Goal: Task Accomplishment & Management: Use online tool/utility

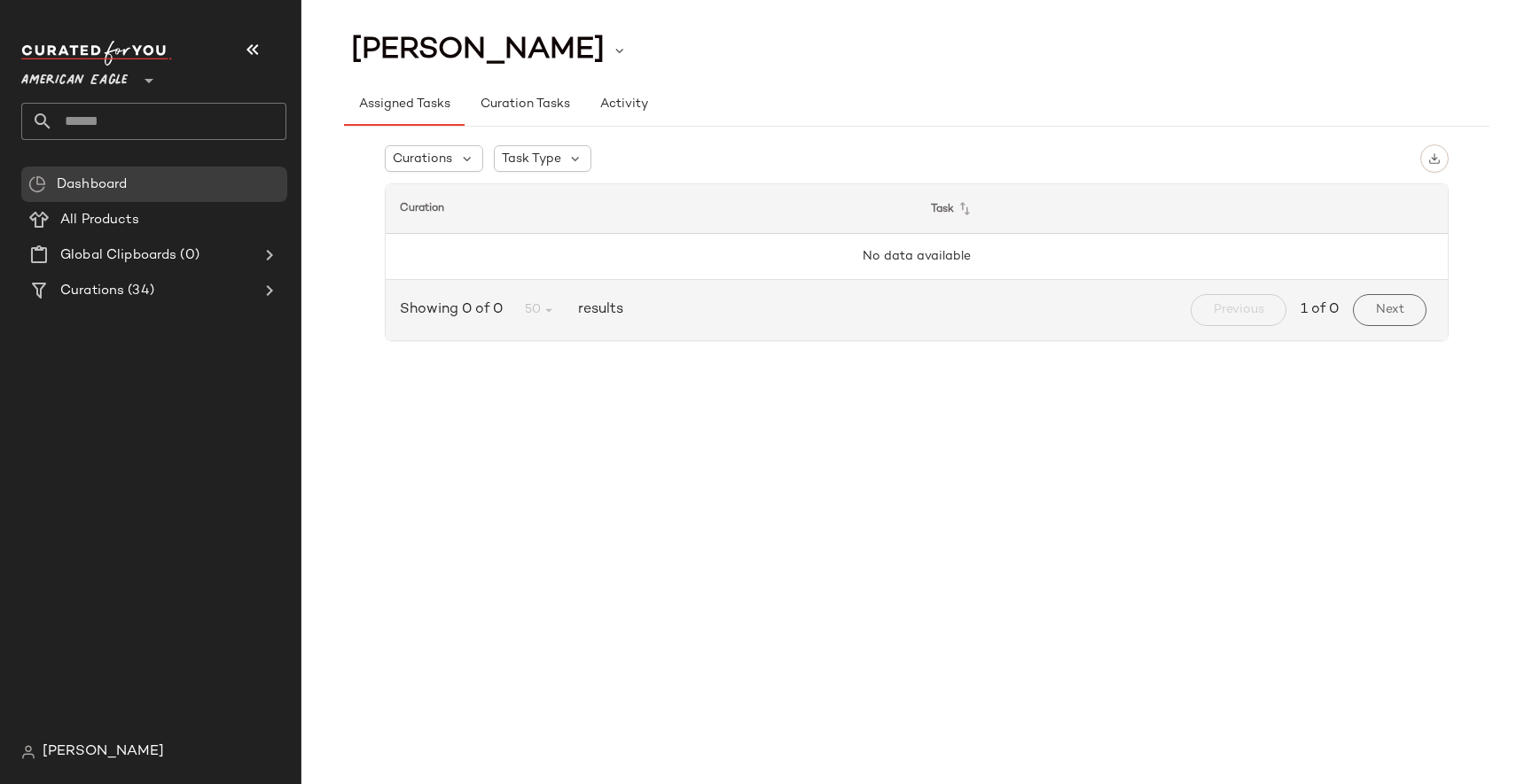
click at [513, 408] on div "Josh Packard Assigned Tasks Curation Tasks Activity Curations Task Type Curatio…" at bounding box center [917, 406] width 1231 height 756
click at [86, 740] on div "[PERSON_NAME]" at bounding box center [161, 752] width 280 height 35
click at [87, 754] on span "[PERSON_NAME]" at bounding box center [103, 751] width 122 height 21
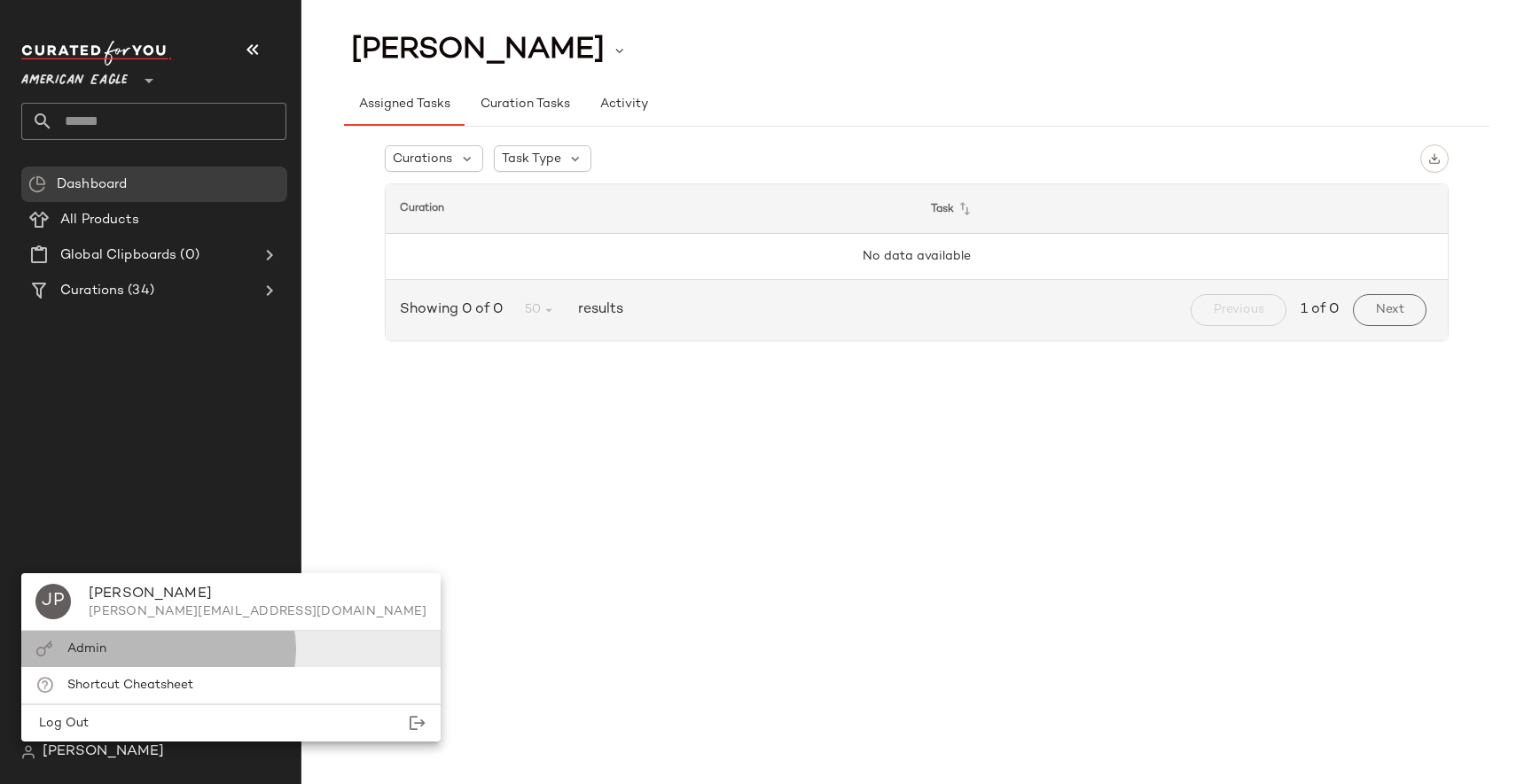
click at [147, 644] on div "Admin" at bounding box center [231, 649] width 419 height 36
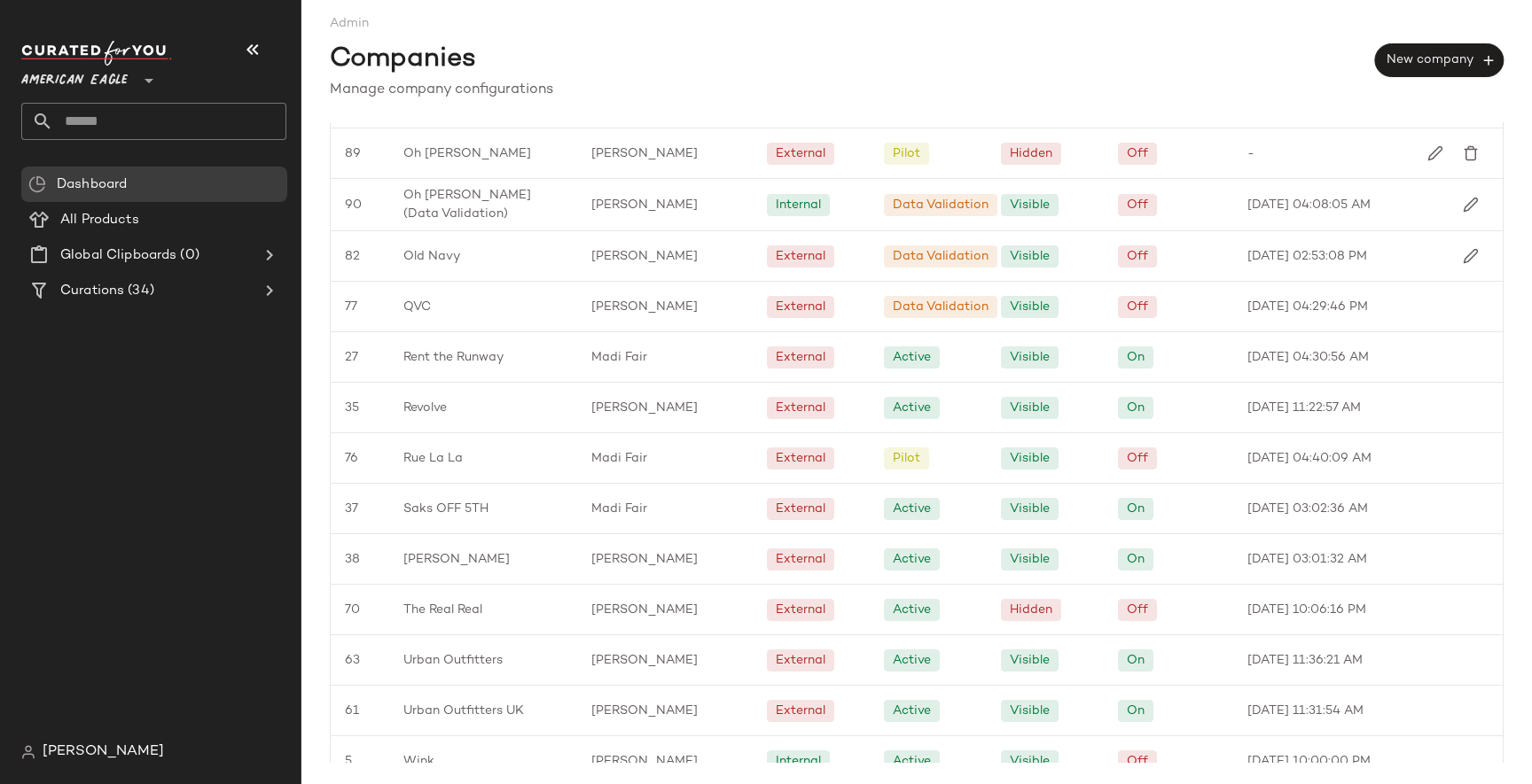
scroll to position [1297, 0]
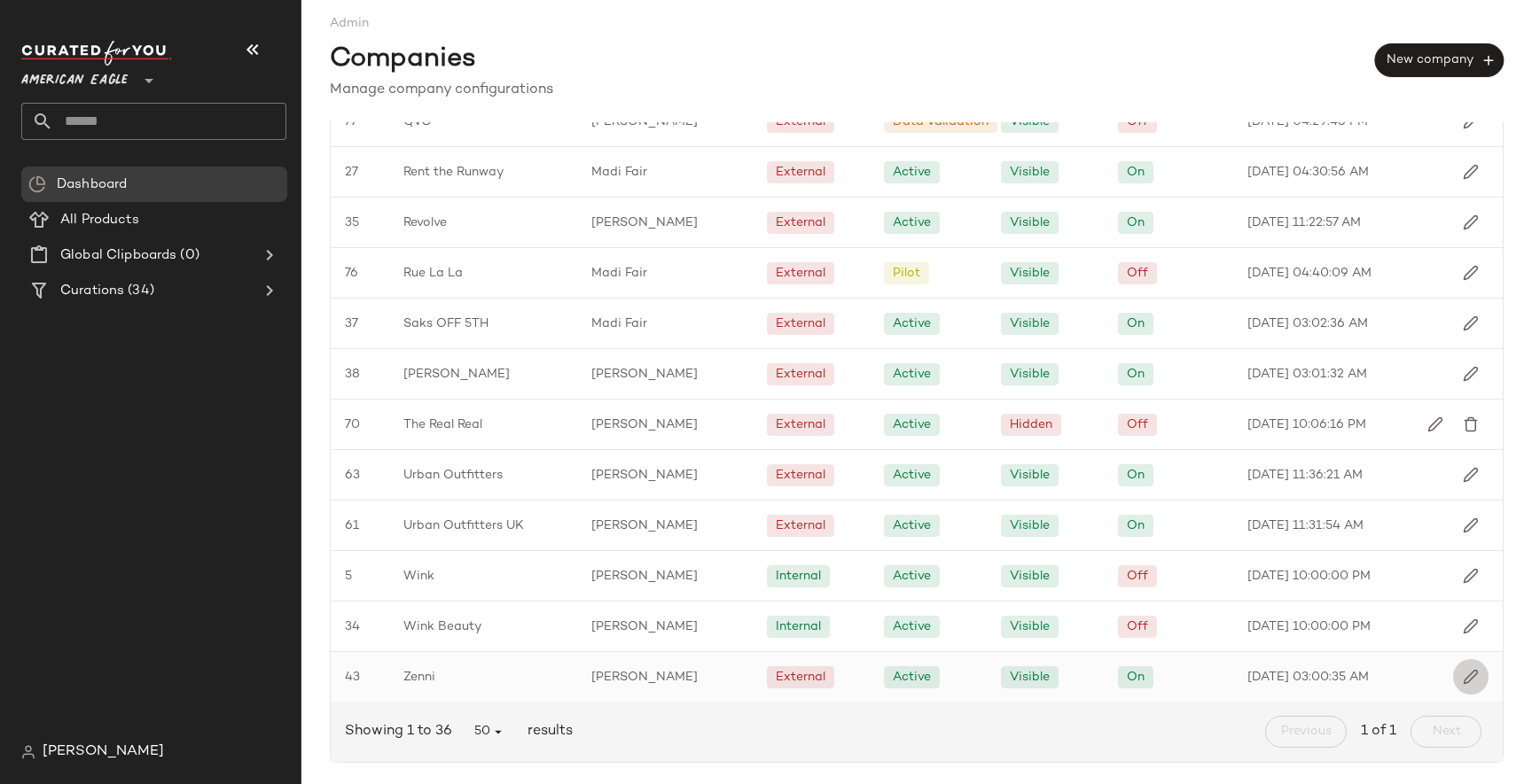
click at [1464, 678] on img "button" at bounding box center [1471, 677] width 16 height 16
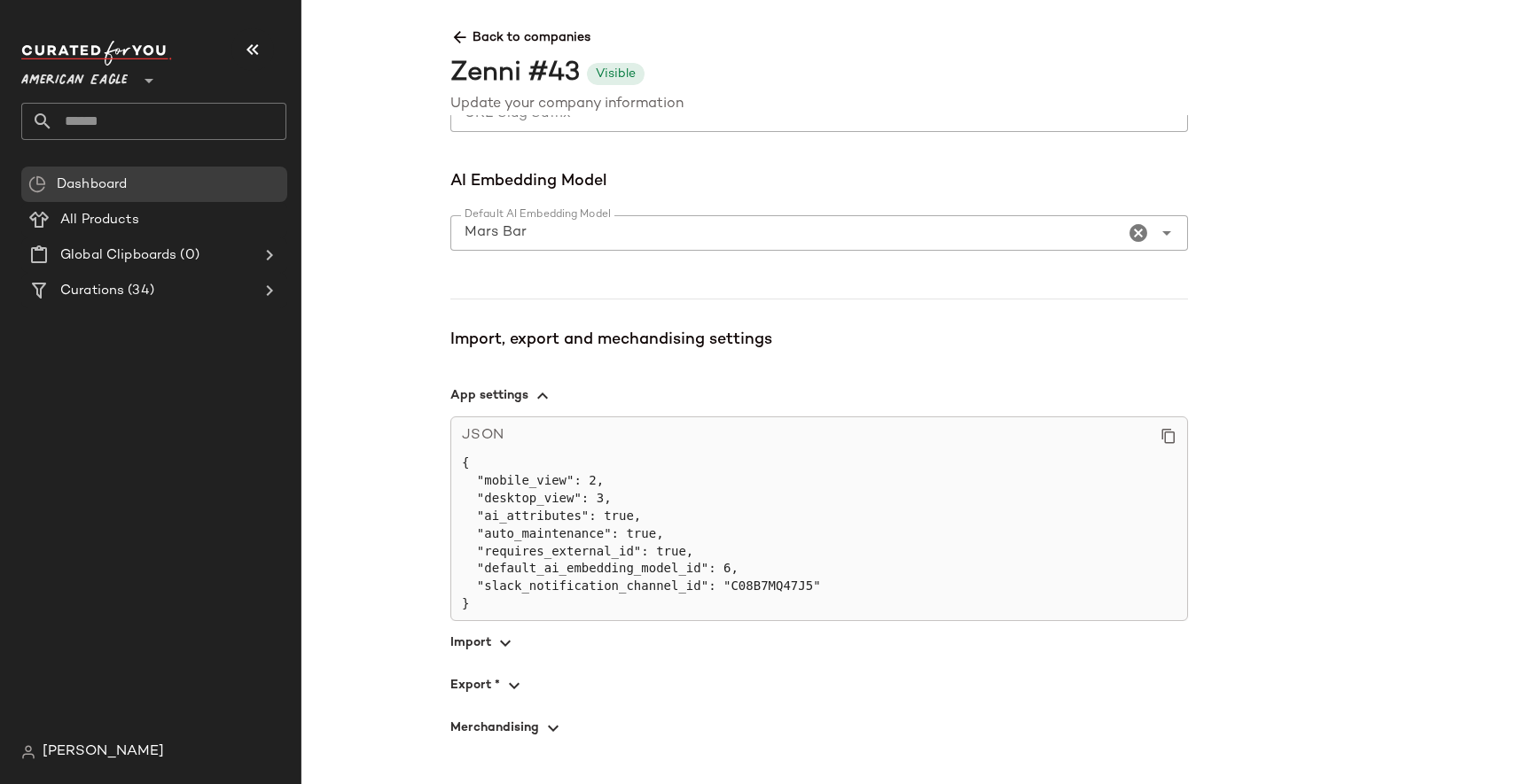
scroll to position [1211, 0]
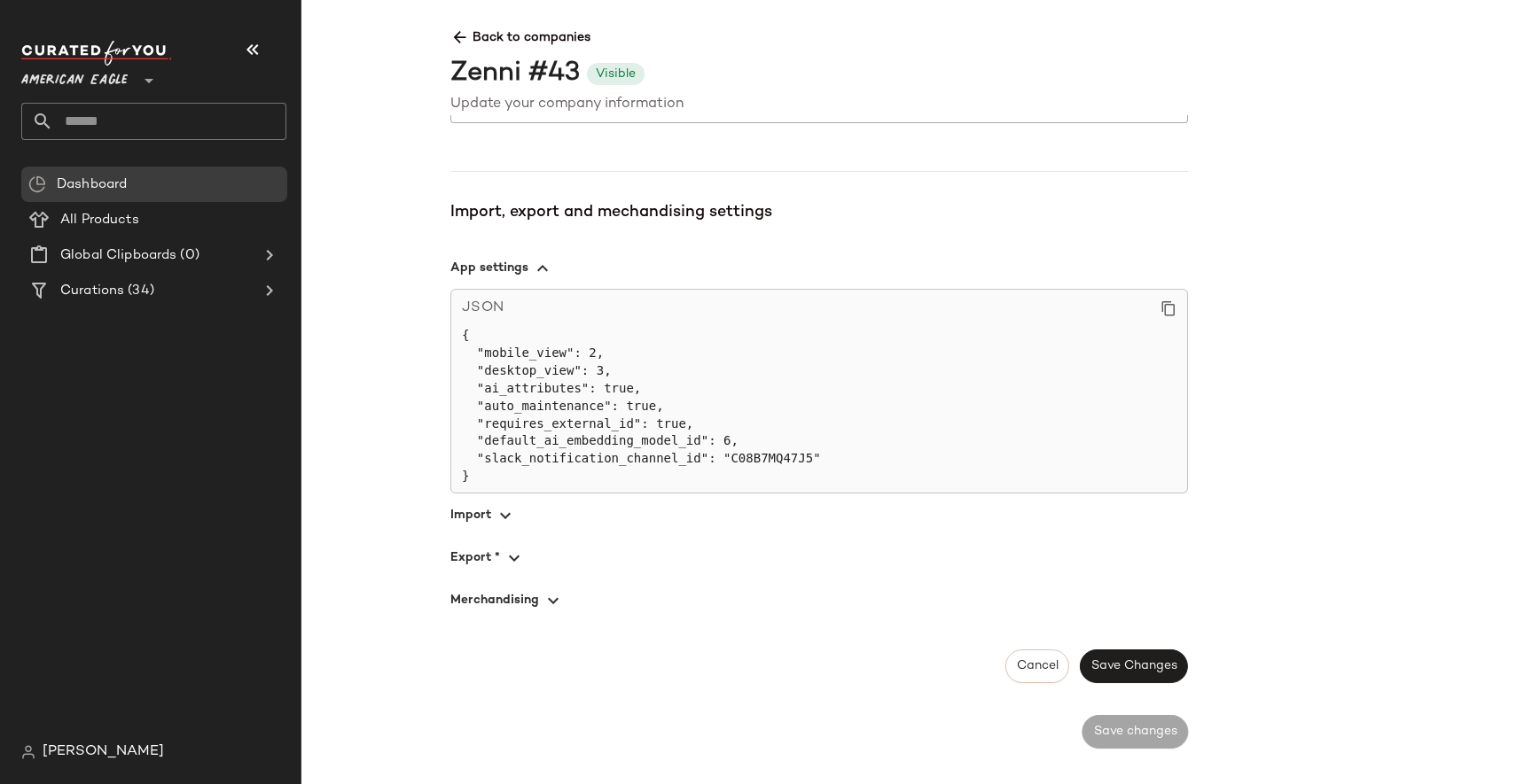
click at [520, 551] on icon "button" at bounding box center [514, 558] width 21 height 21
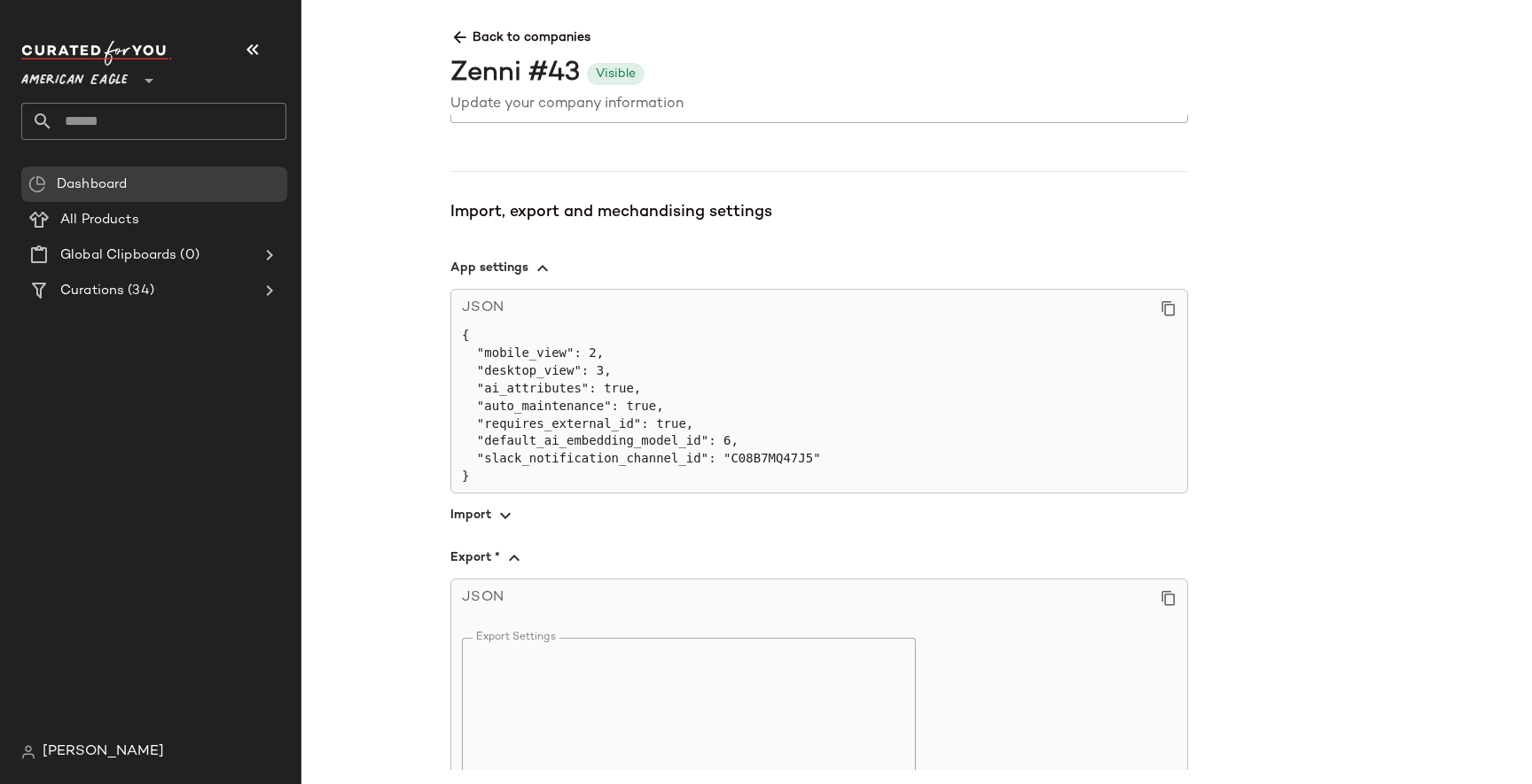
click at [1163, 590] on icon at bounding box center [1168, 598] width 16 height 16
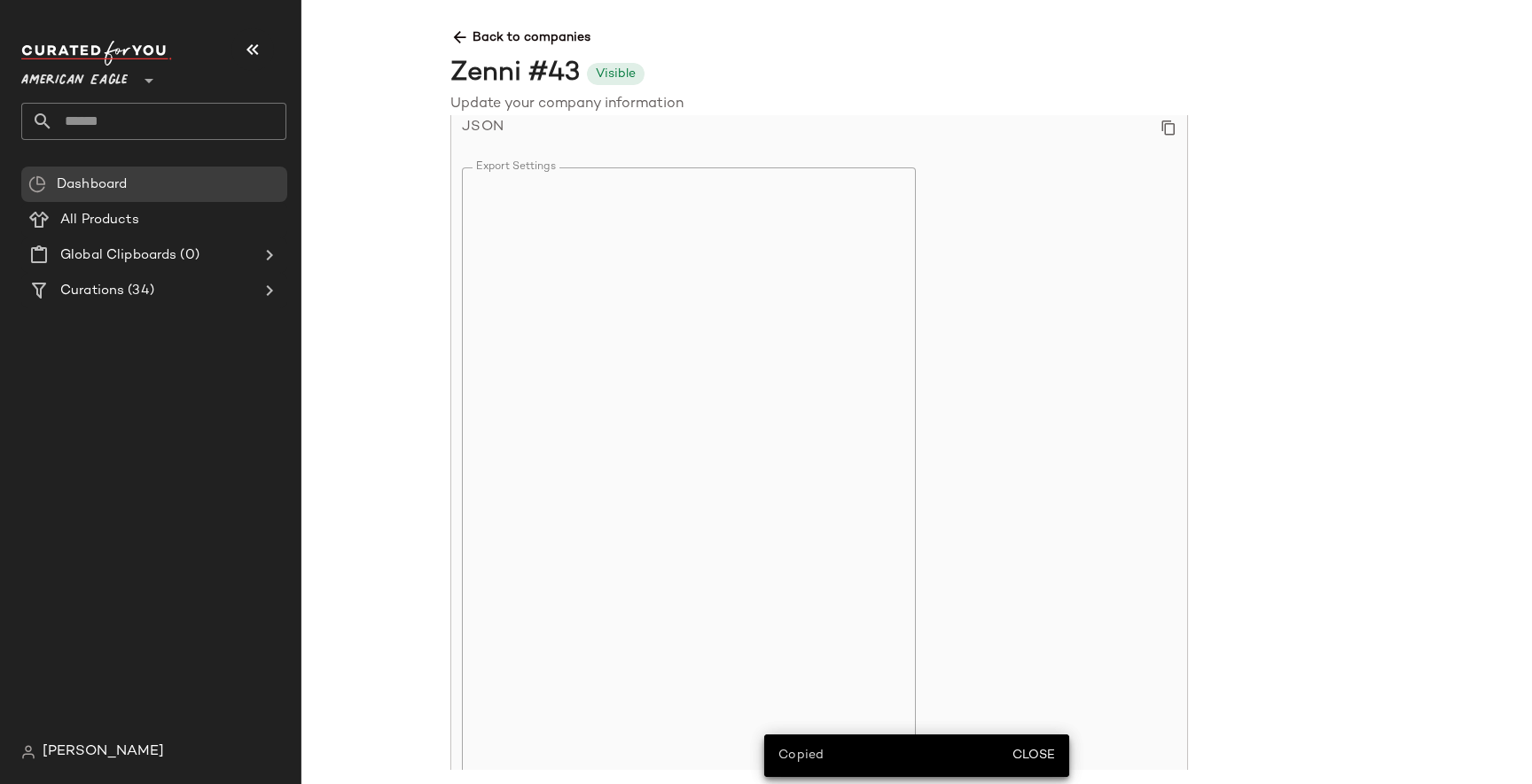
scroll to position [1688, 0]
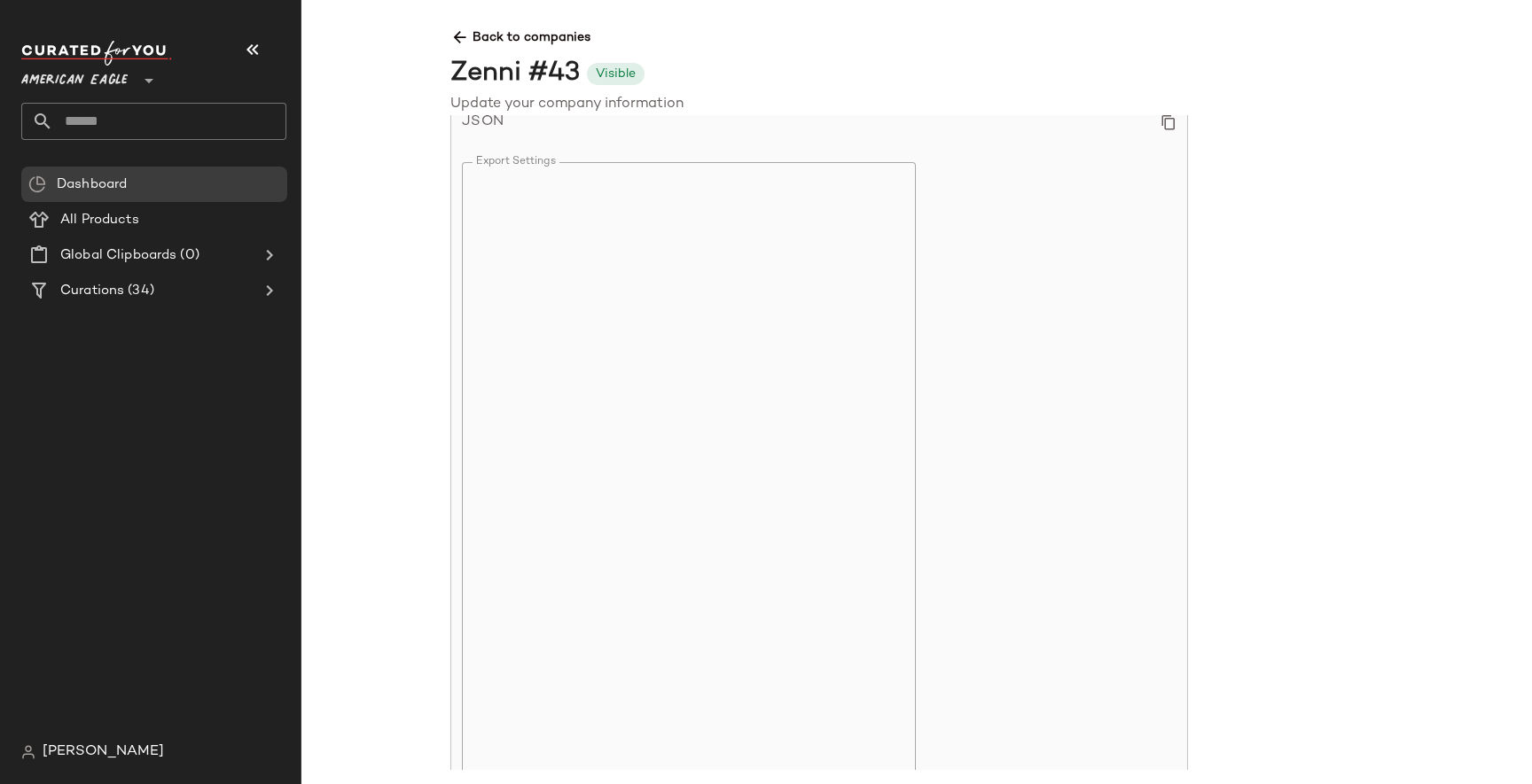
drag, startPoint x: 471, startPoint y: 175, endPoint x: 521, endPoint y: 383, distance: 213.9
click at [114, 72] on span "American Eagle" at bounding box center [74, 75] width 106 height 32
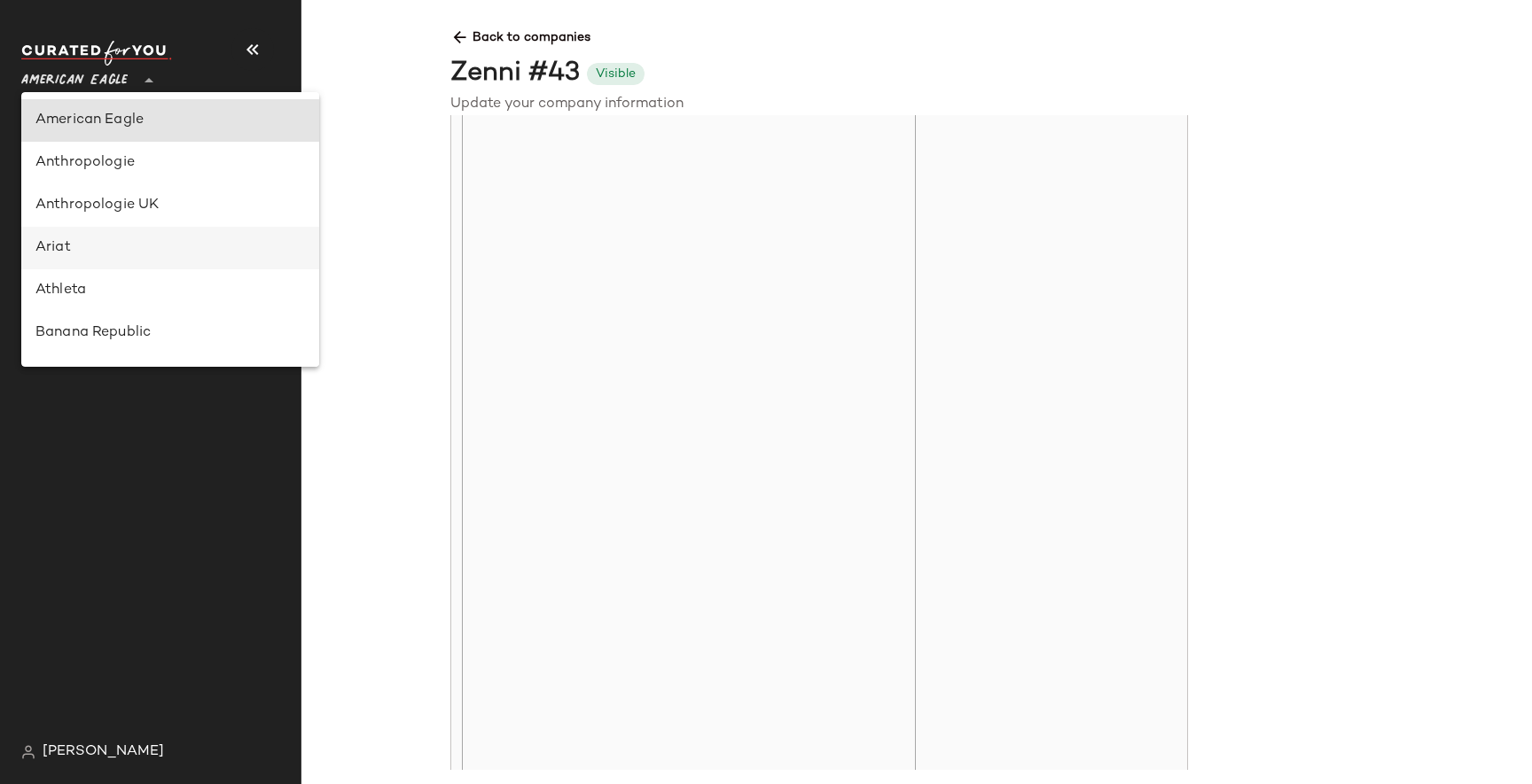
scroll to position [1015, 0]
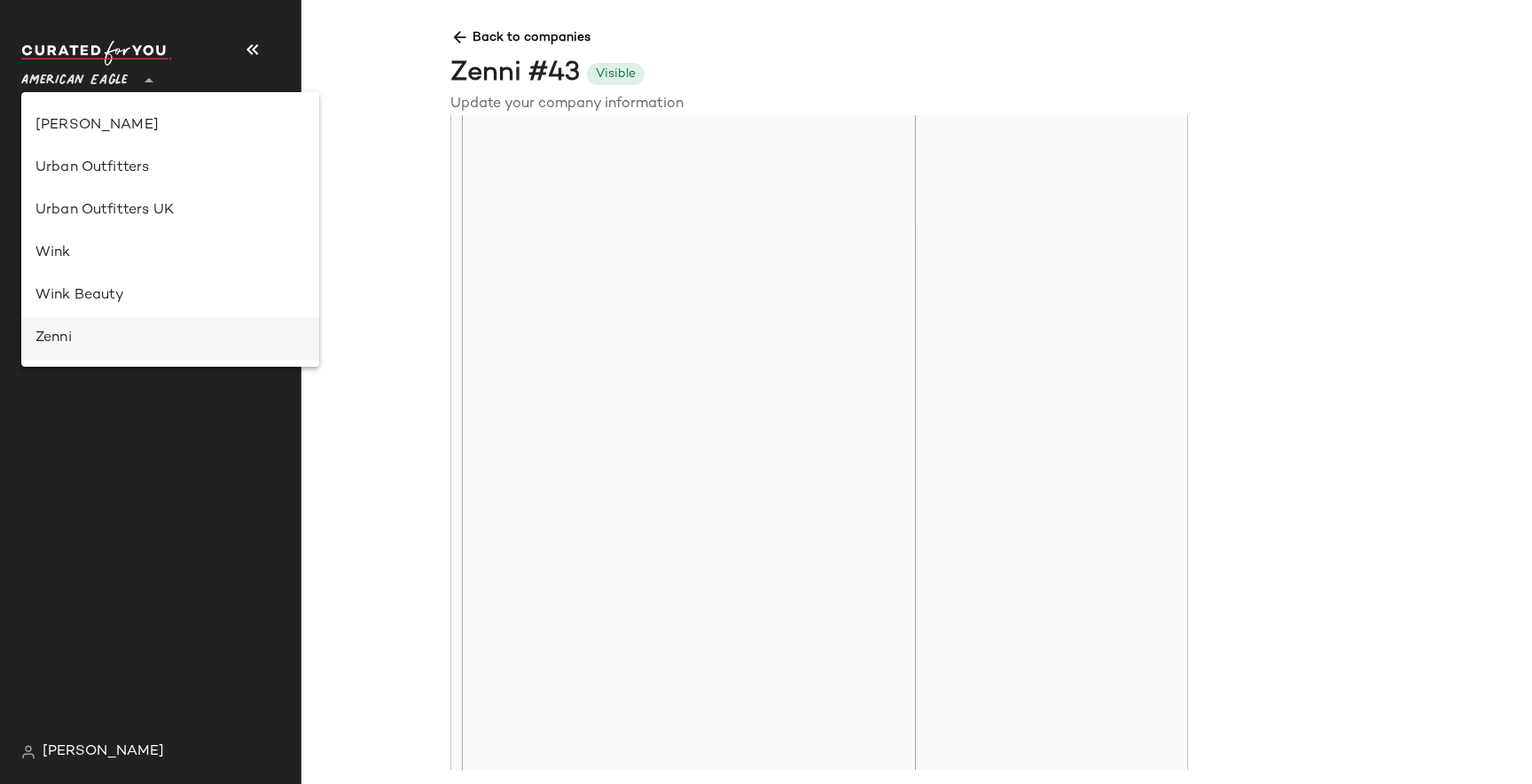
click at [94, 339] on div "Zenni" at bounding box center [170, 338] width 270 height 21
type input "**"
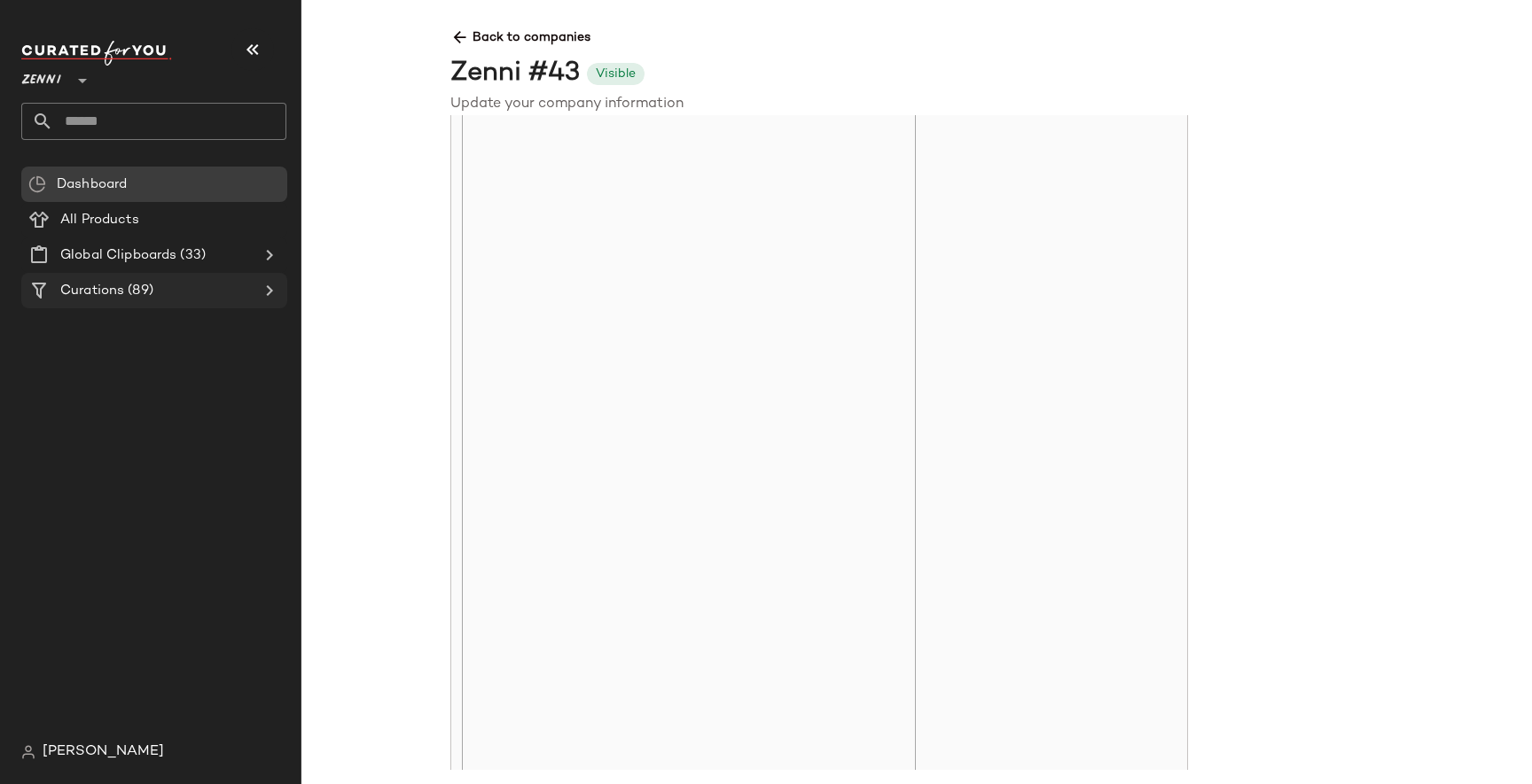
click at [121, 298] on span "Curations" at bounding box center [92, 291] width 64 height 20
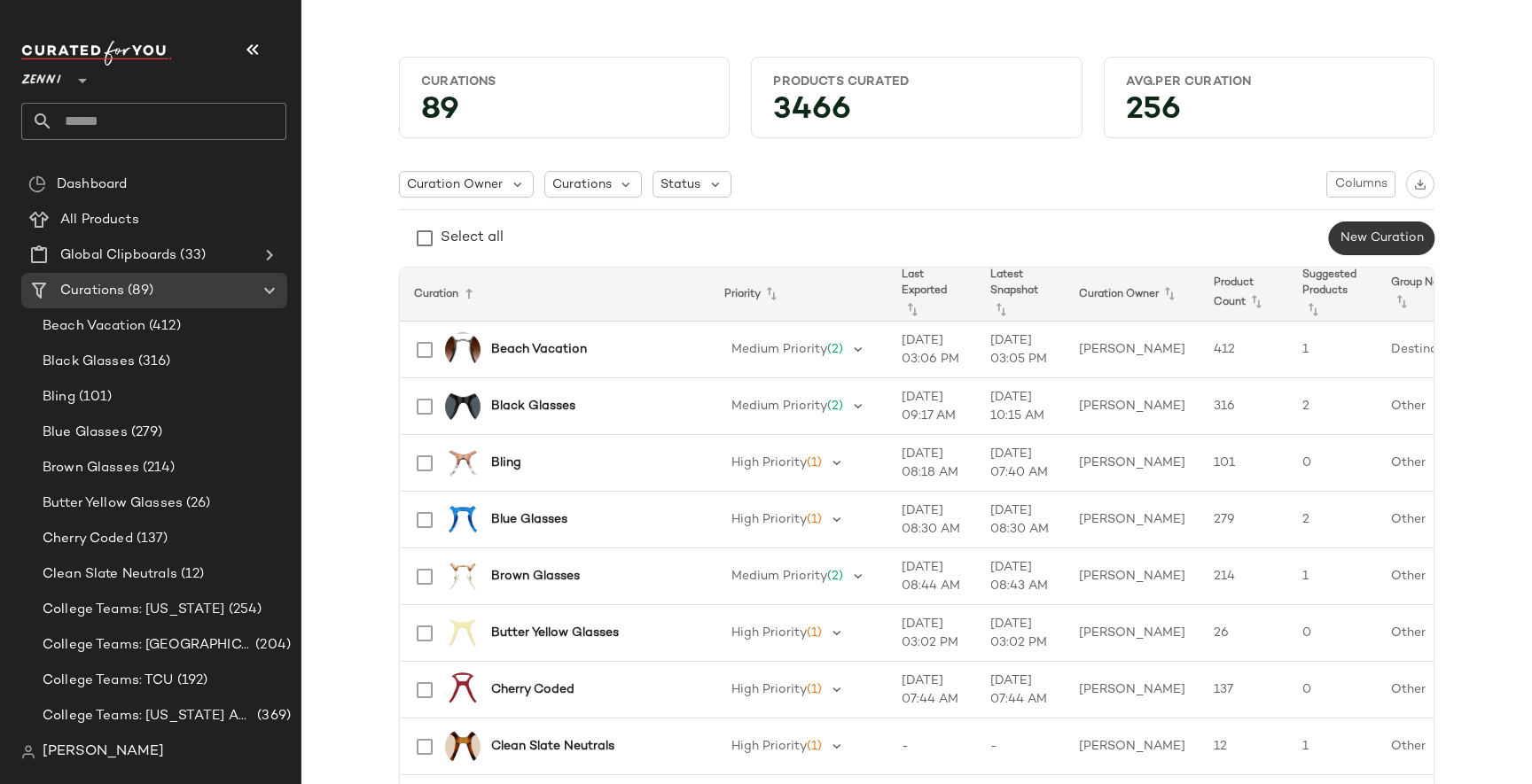
click at [1392, 249] on button "New Curation" at bounding box center [1381, 238] width 105 height 34
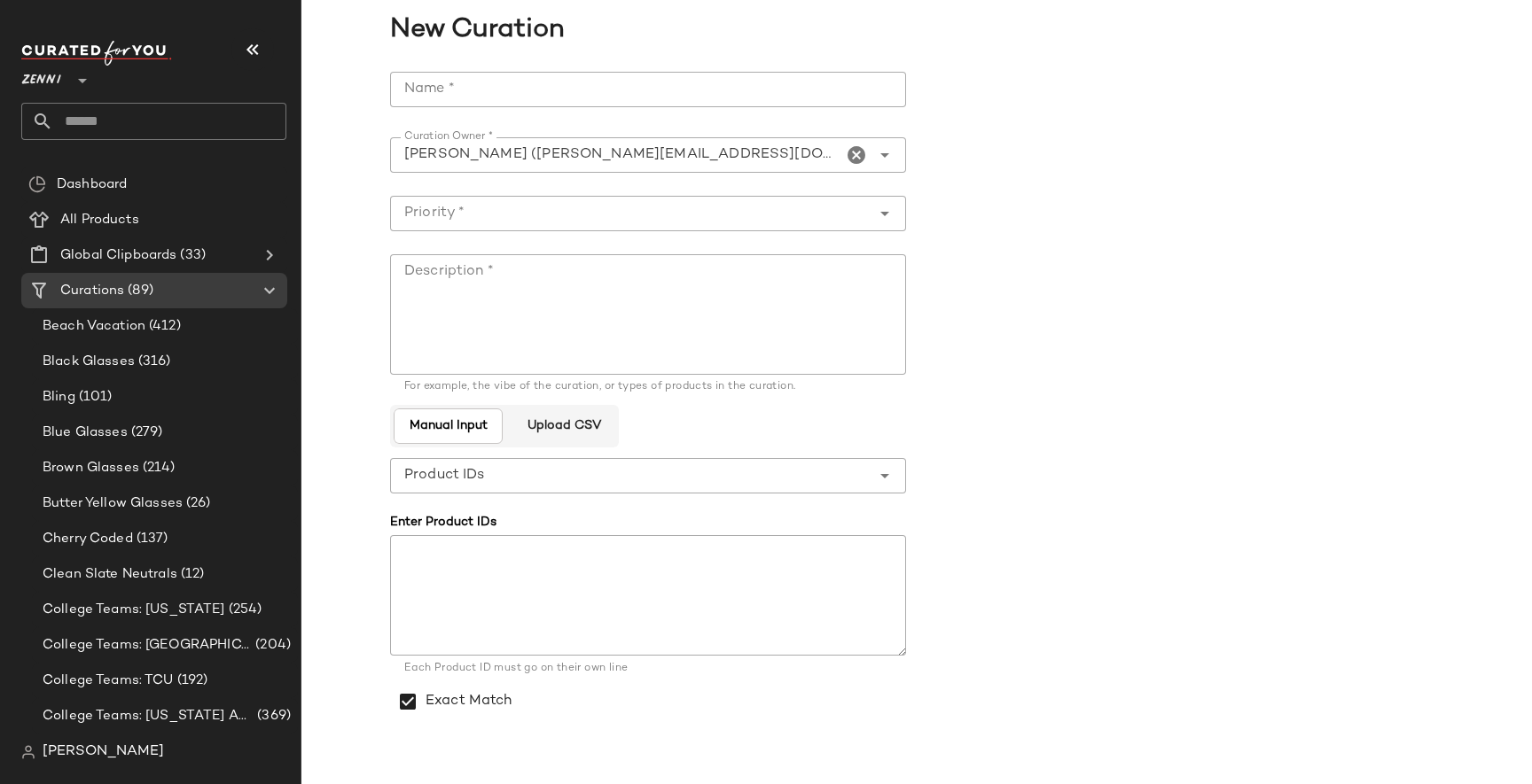
click at [449, 73] on input "Name *" at bounding box center [648, 89] width 516 height 35
type input "********"
click at [437, 211] on input "Priority *" at bounding box center [630, 213] width 480 height 21
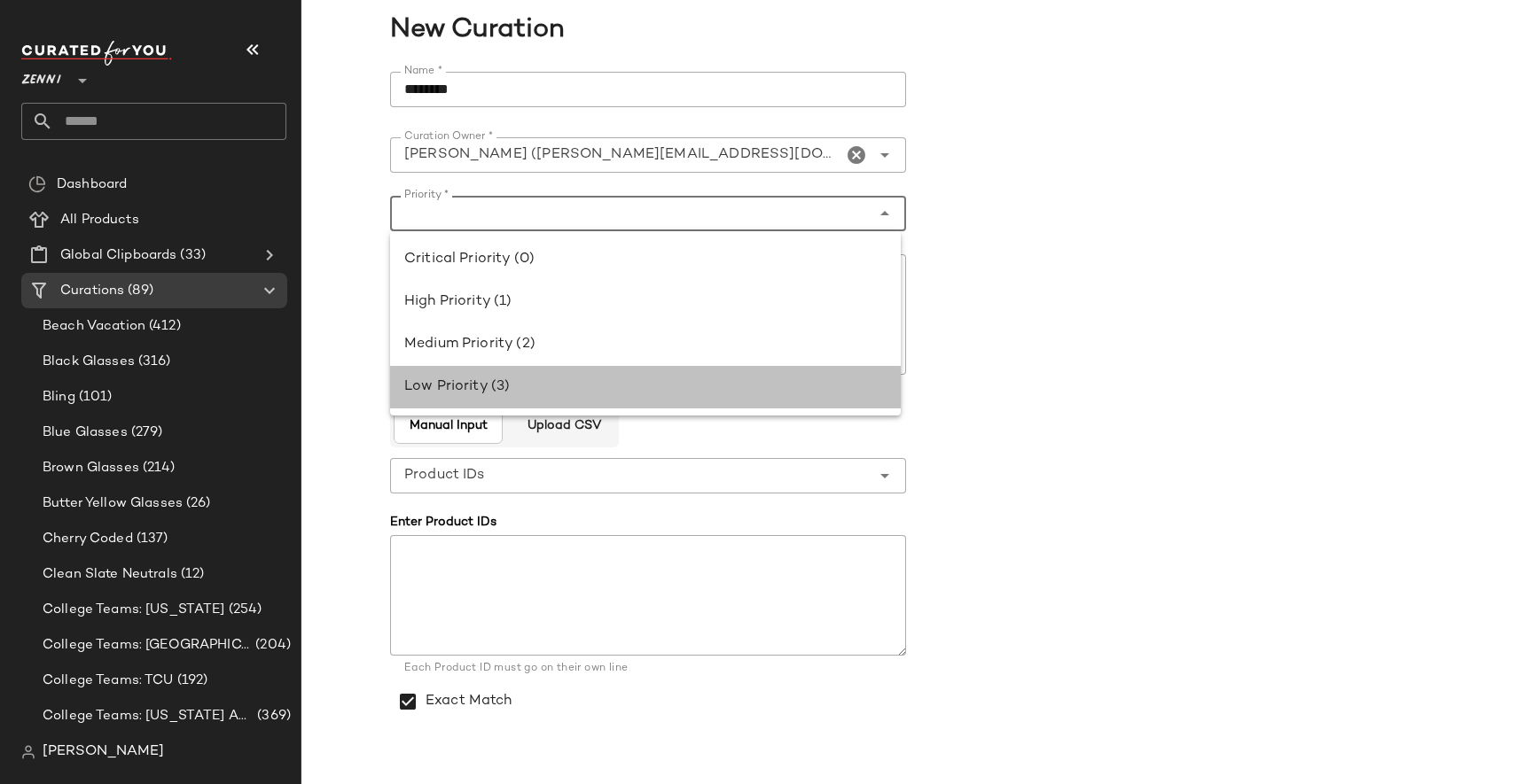
click at [430, 385] on div "Low Priority (3)" at bounding box center [644, 387] width 482 height 21
type input "**********"
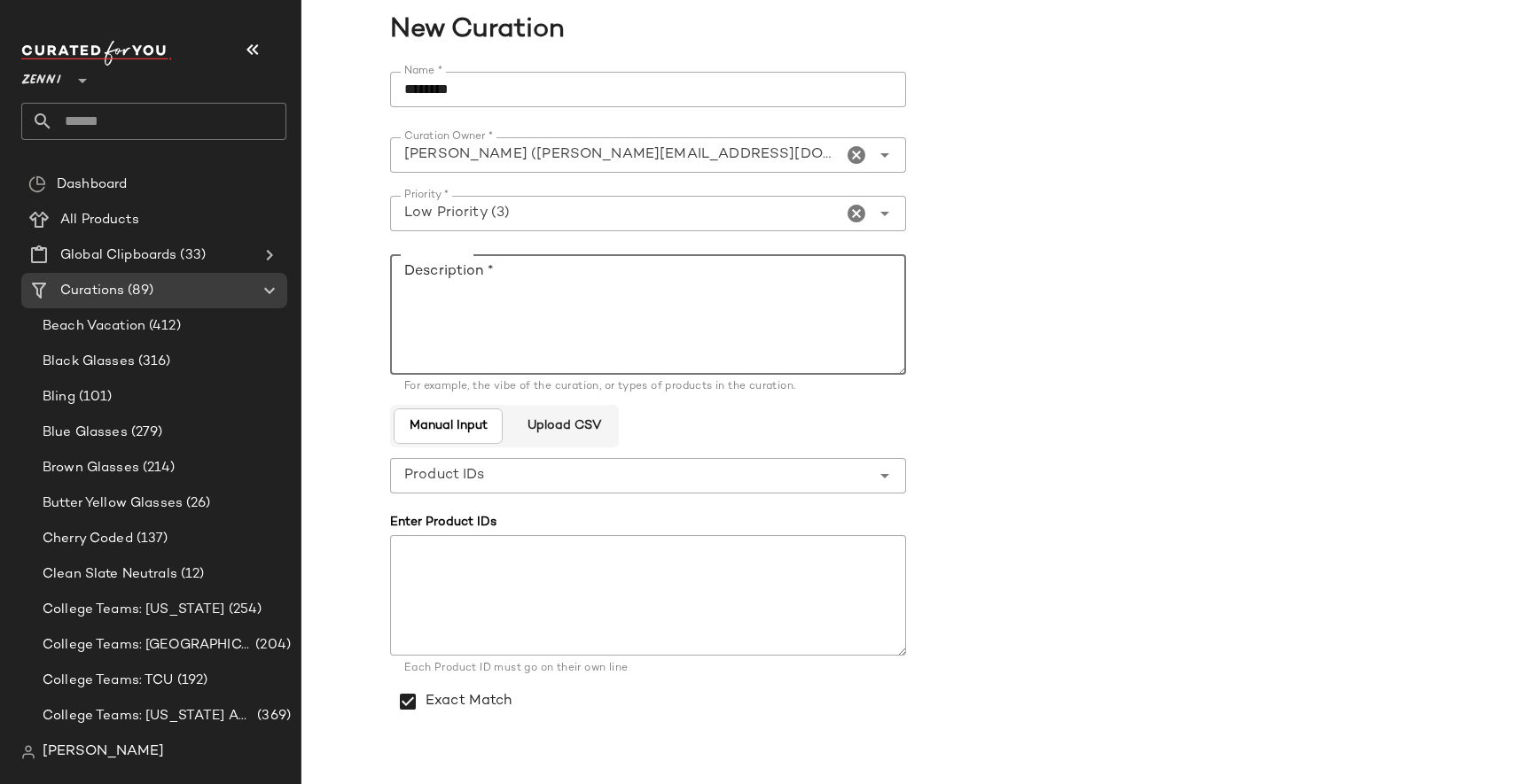
click at [517, 328] on textarea "Description *" at bounding box center [648, 314] width 516 height 121
type textarea "**********"
click at [1108, 421] on form "**********" at bounding box center [917, 426] width 1053 height 731
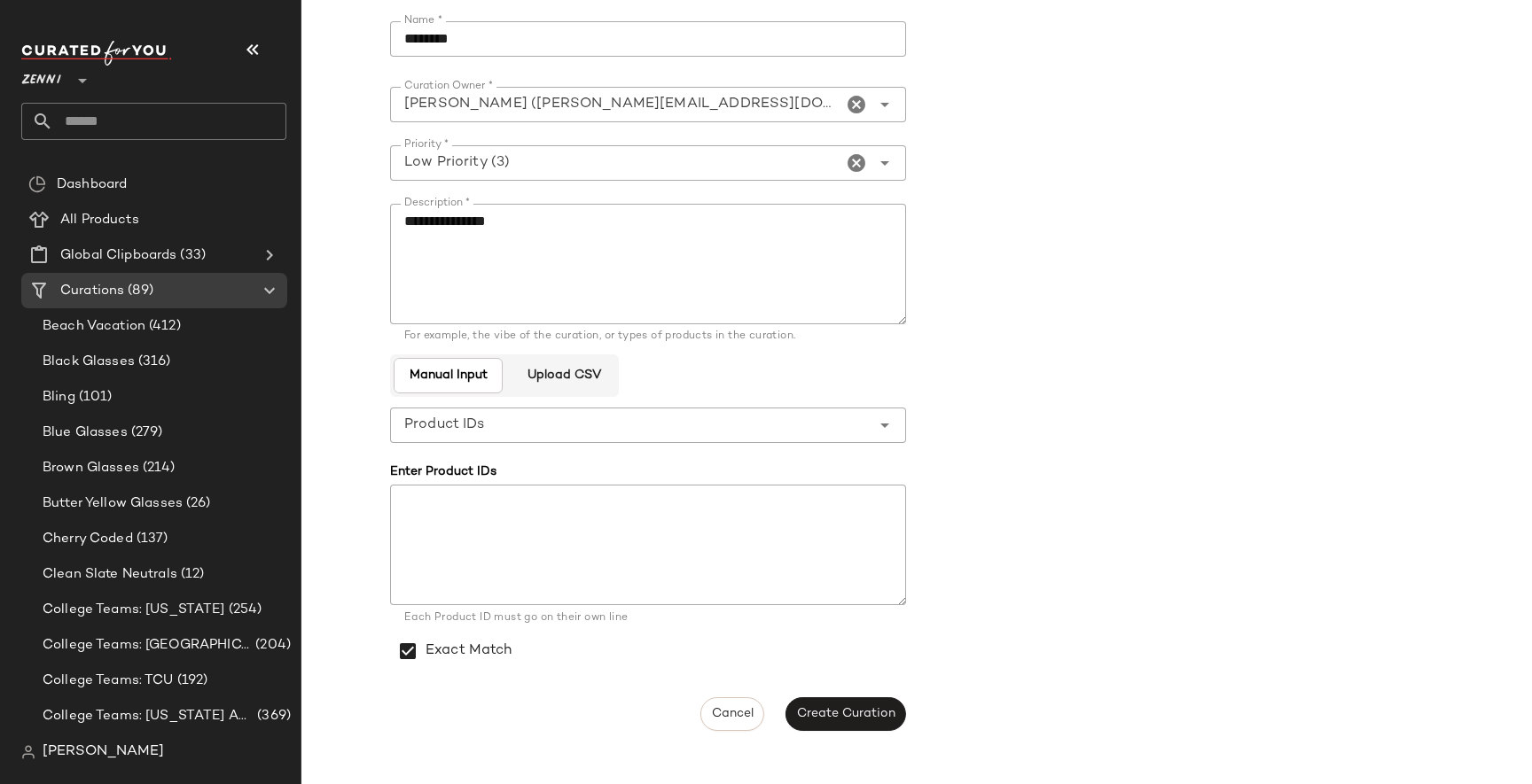
scroll to position [45, 0]
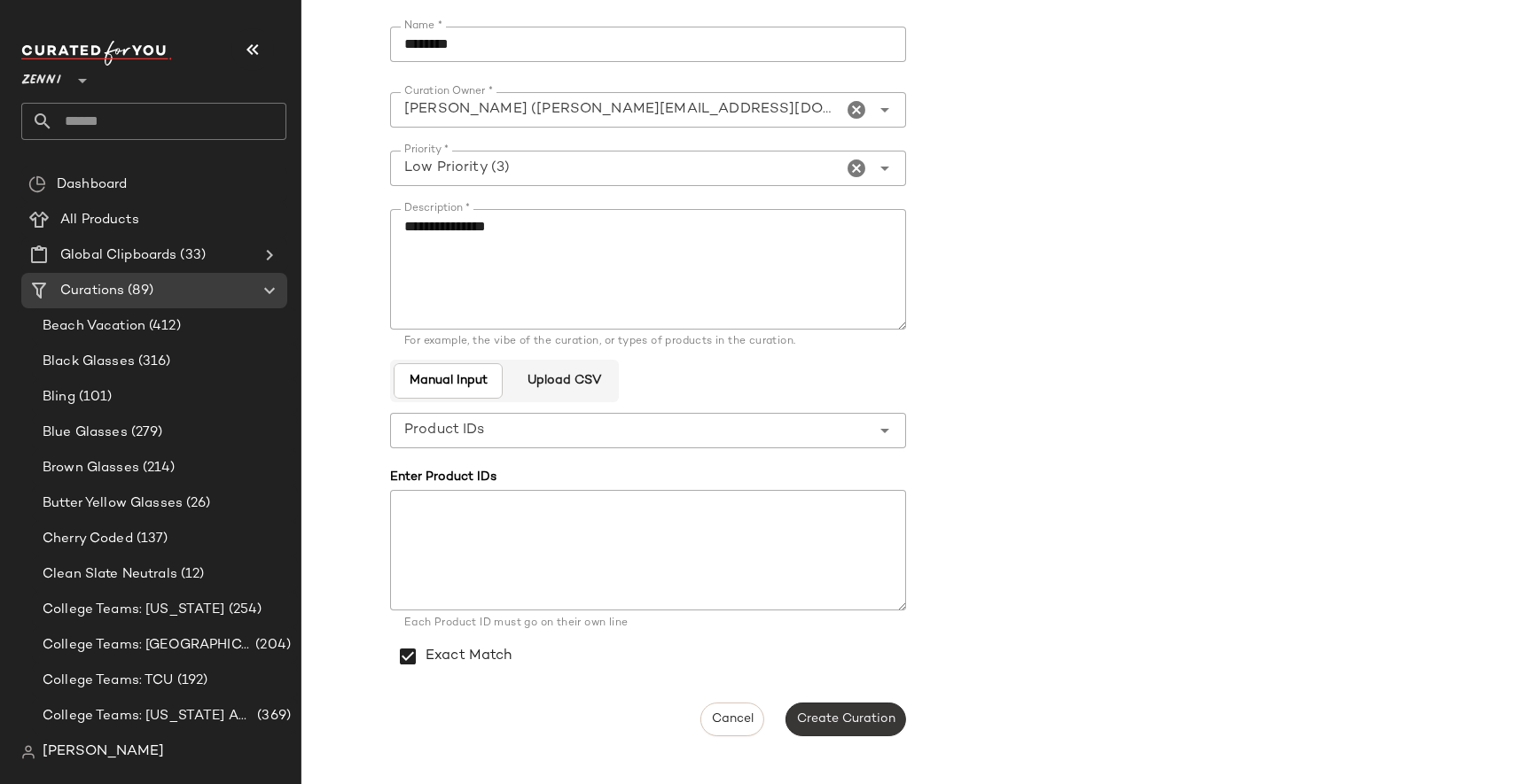
click at [852, 720] on span "Create Curation" at bounding box center [845, 720] width 99 height 15
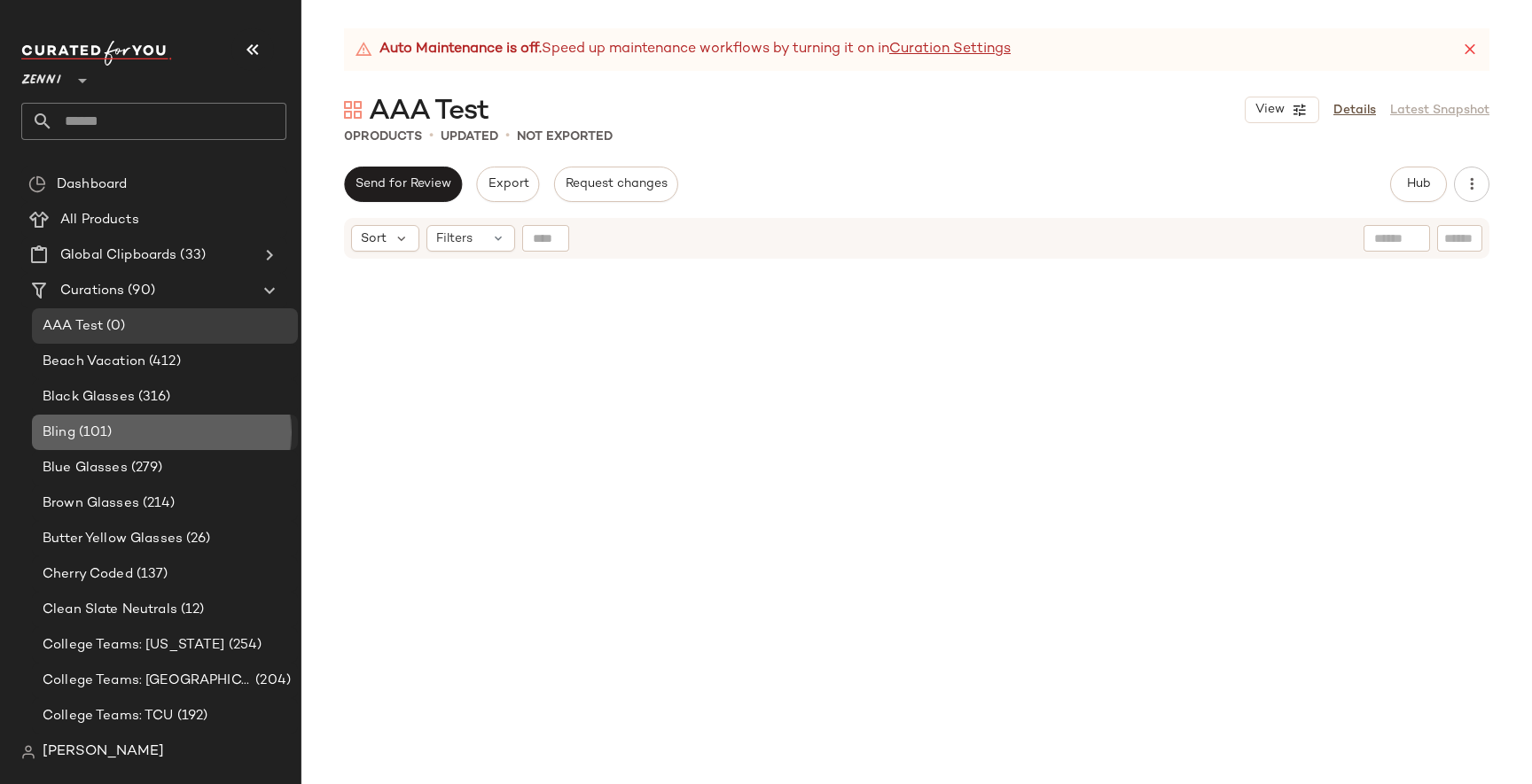
click at [131, 437] on div "Bling (101)" at bounding box center [163, 433] width 253 height 20
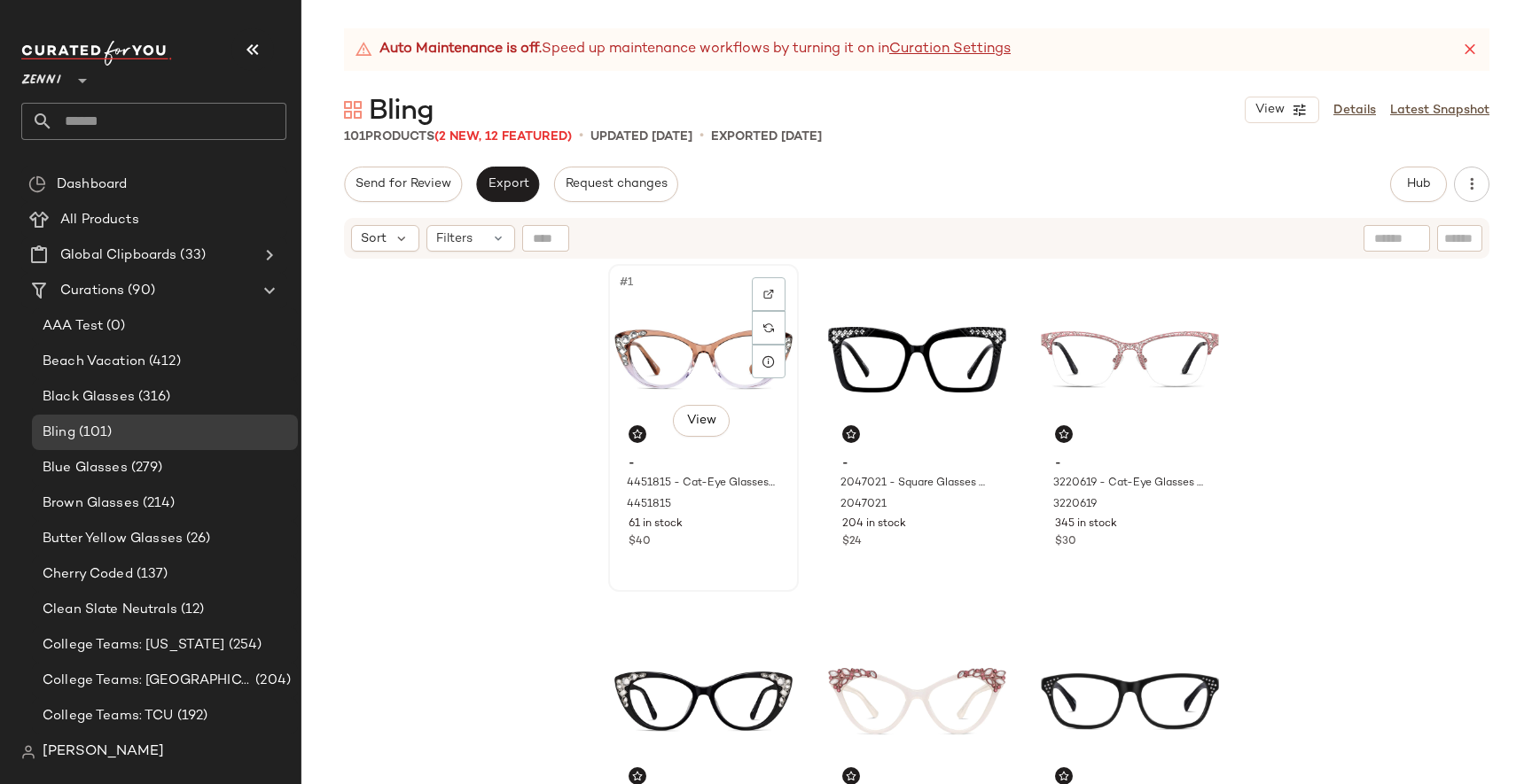
click at [665, 360] on div "#1 View" at bounding box center [703, 359] width 178 height 179
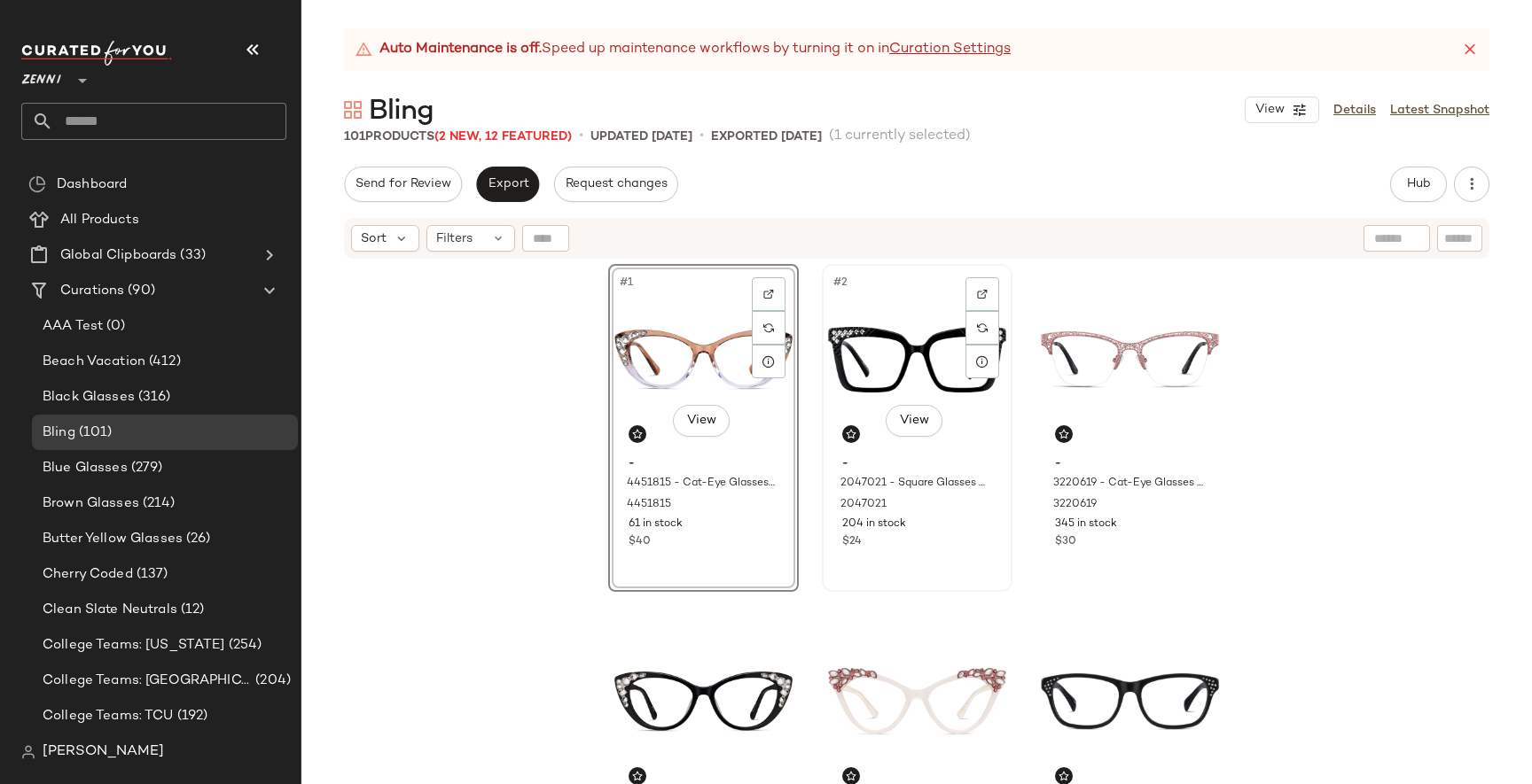
click at [875, 413] on div "#2 View" at bounding box center [917, 359] width 178 height 179
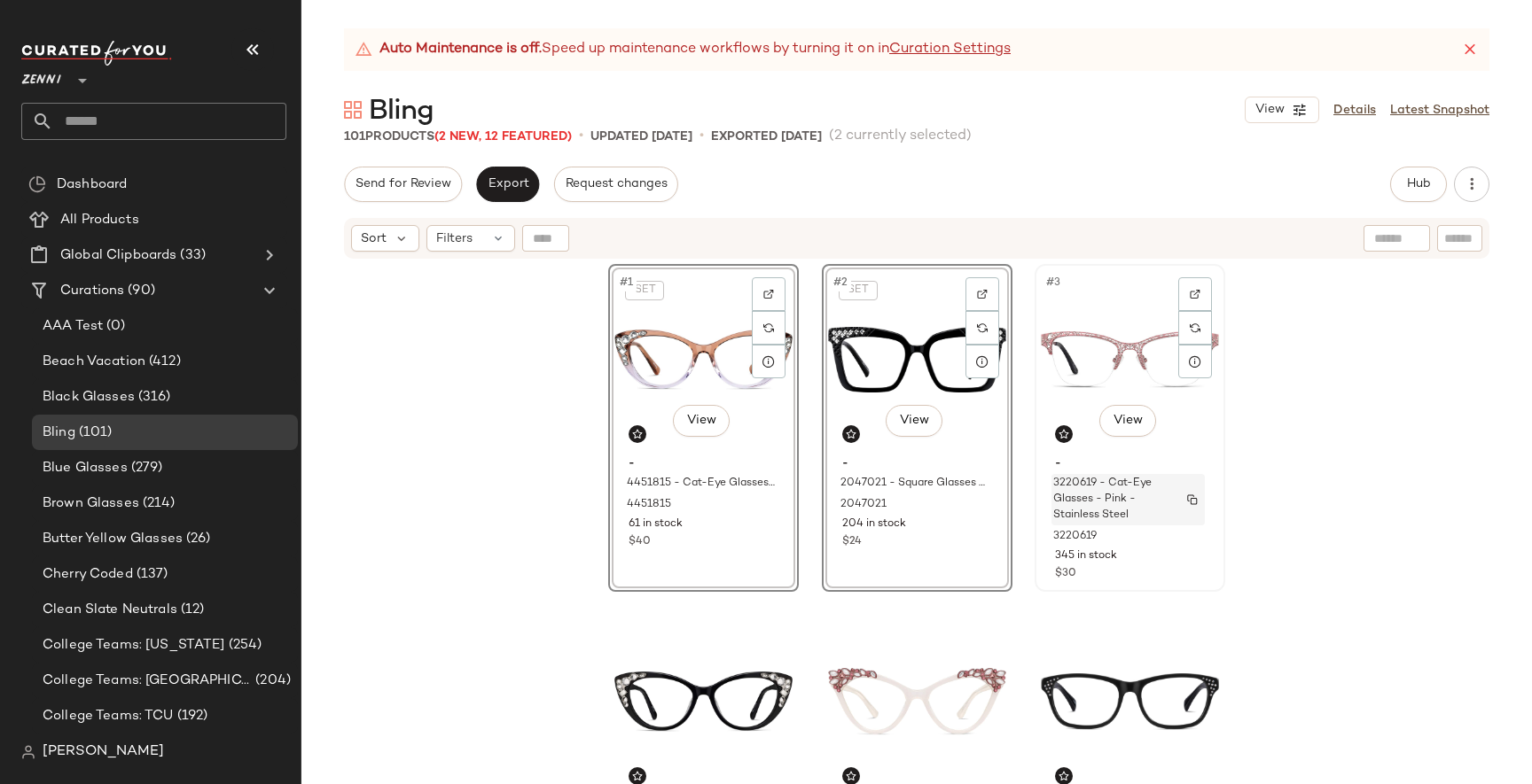
click at [1109, 505] on span "3220619 - Cat-Eye Glasses - Pink - Stainless Steel" at bounding box center [1111, 499] width 116 height 48
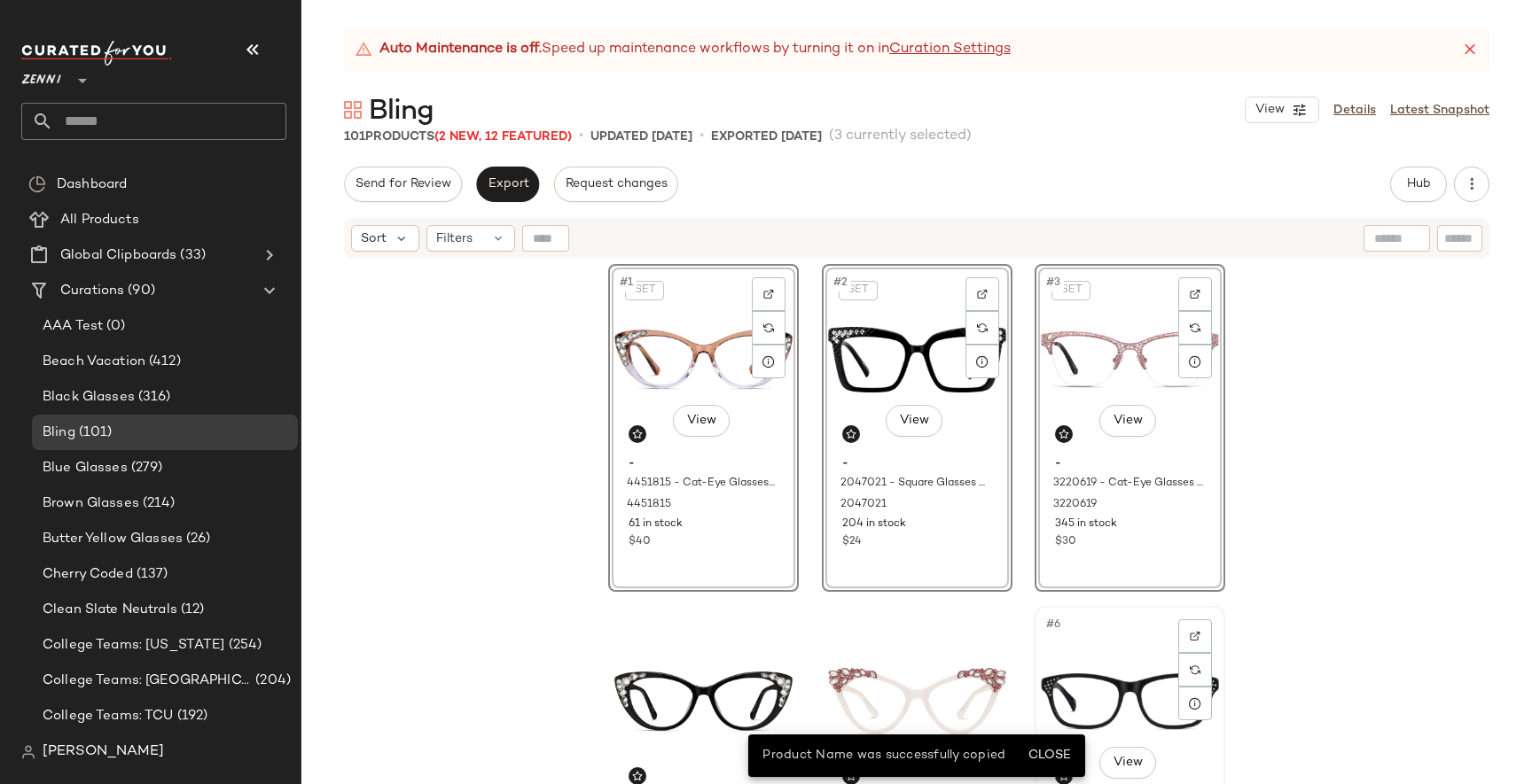
click at [1060, 640] on div "#6 View" at bounding box center [1130, 701] width 178 height 179
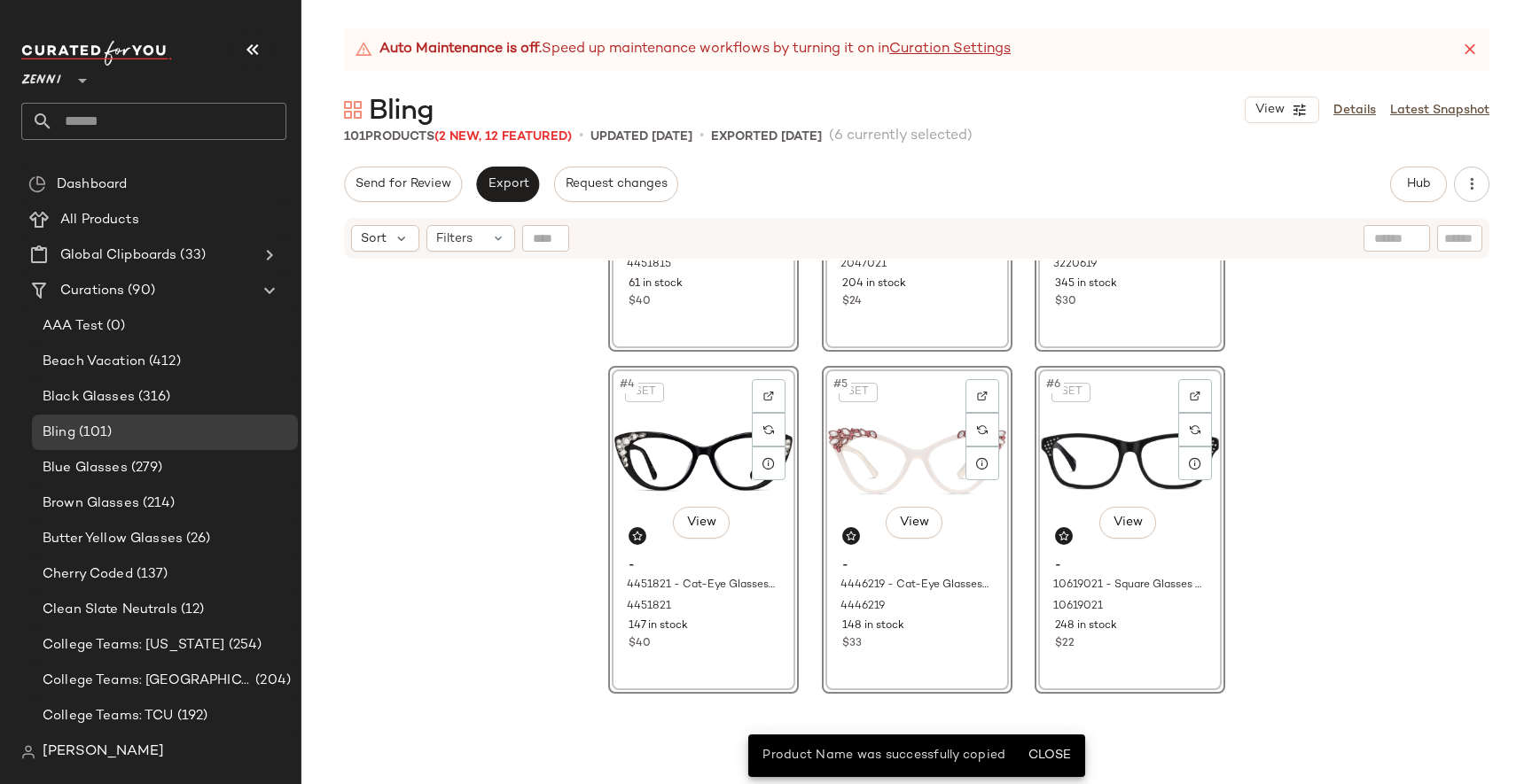
scroll to position [253, 0]
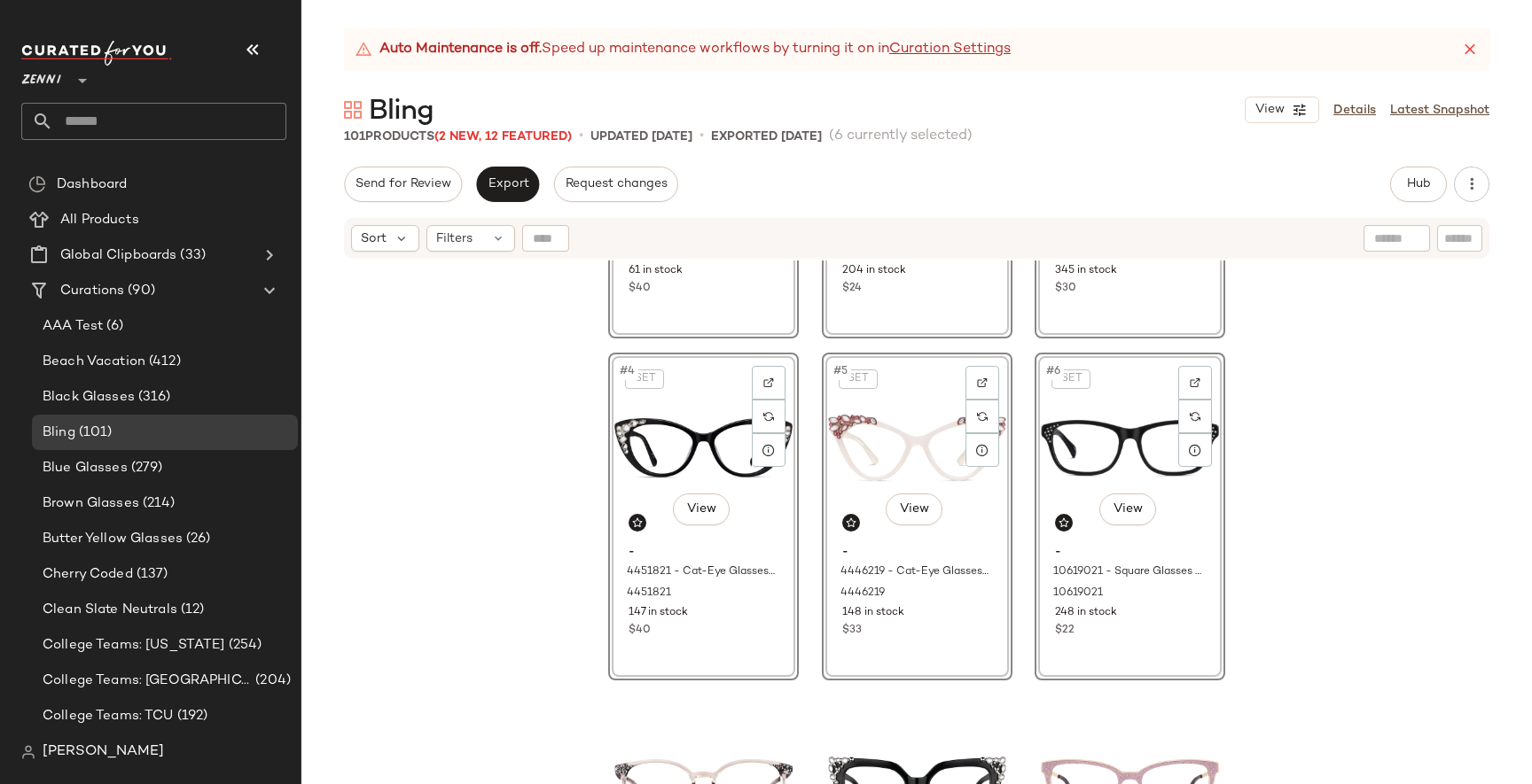
click at [93, 332] on span "AAA Test" at bounding box center [73, 327] width 60 height 20
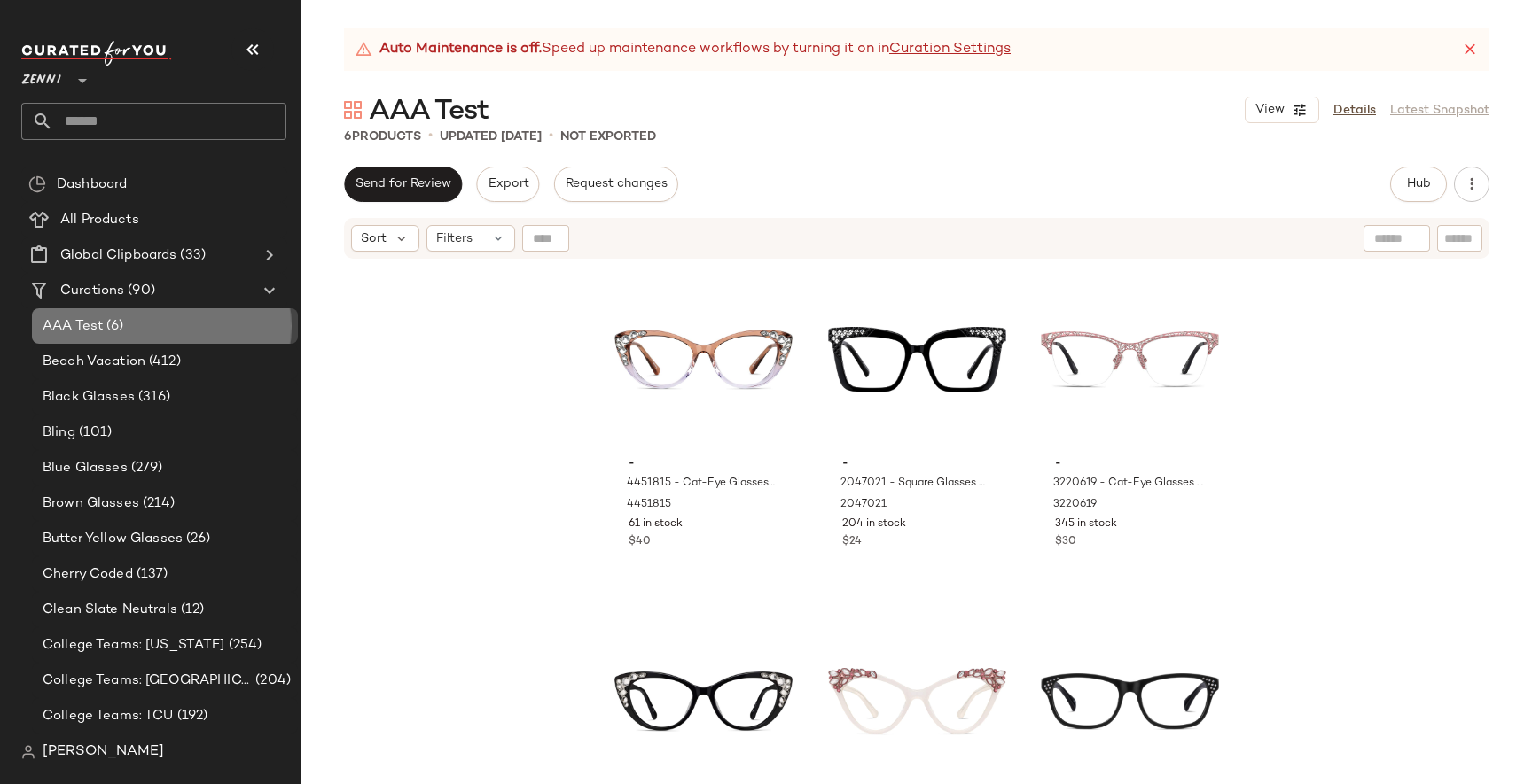
click at [113, 326] on span "(6)" at bounding box center [113, 327] width 20 height 20
click at [1346, 111] on link "Details" at bounding box center [1354, 110] width 43 height 19
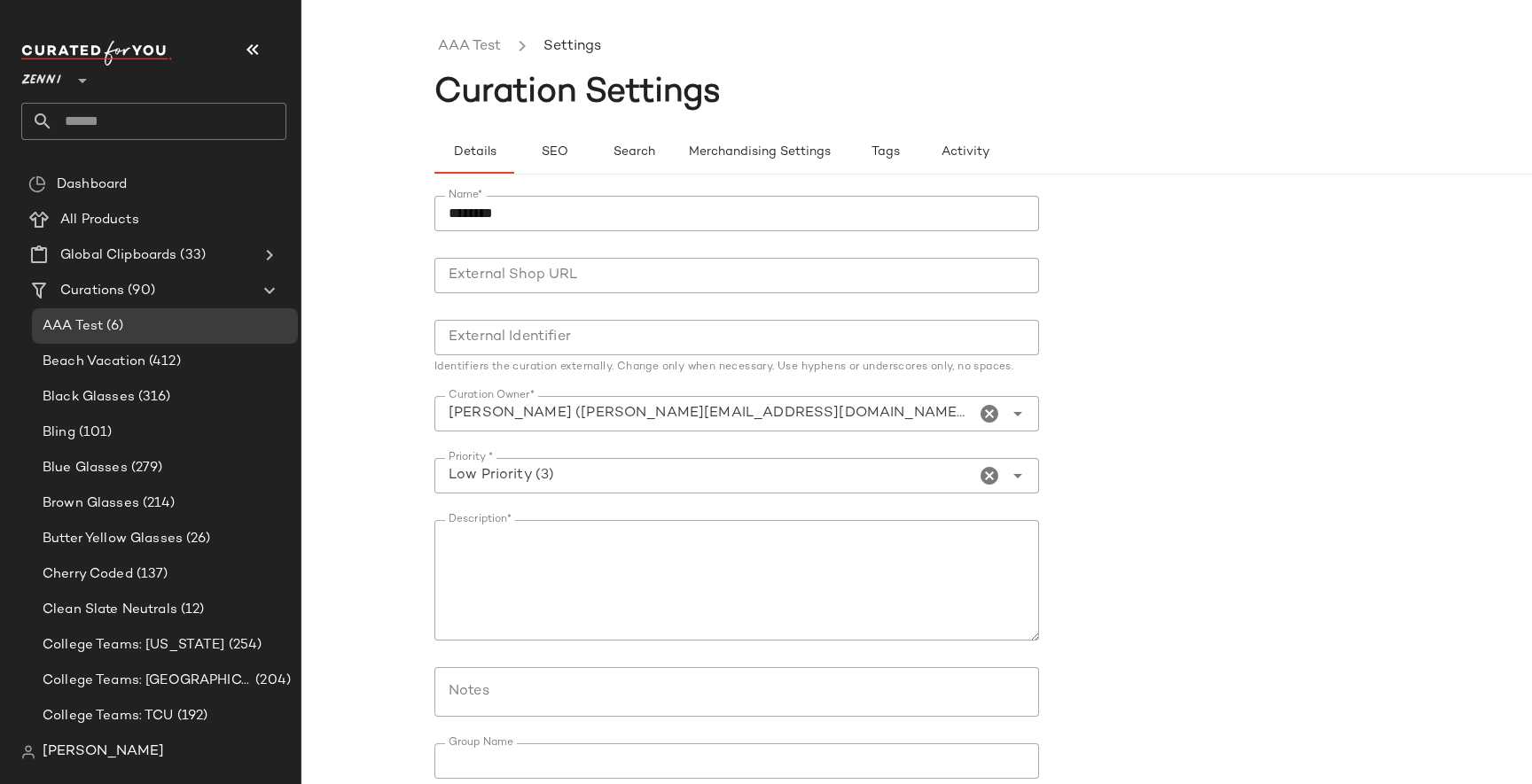
scroll to position [1, 0]
click at [550, 158] on span "SEO" at bounding box center [554, 152] width 27 height 15
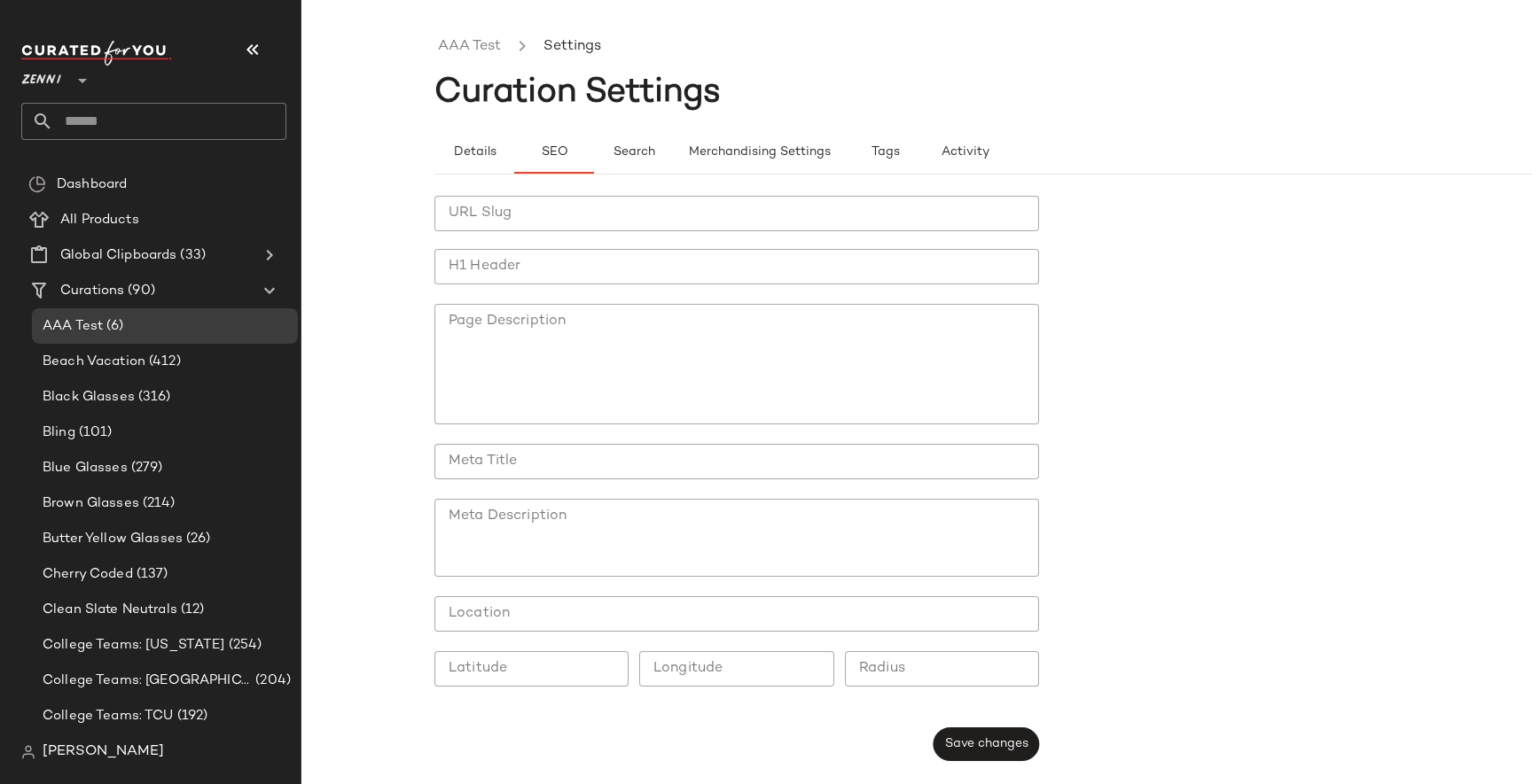
click at [536, 220] on input "URL Slug" at bounding box center [737, 213] width 604 height 35
click at [646, 163] on button "Search" at bounding box center [633, 152] width 80 height 43
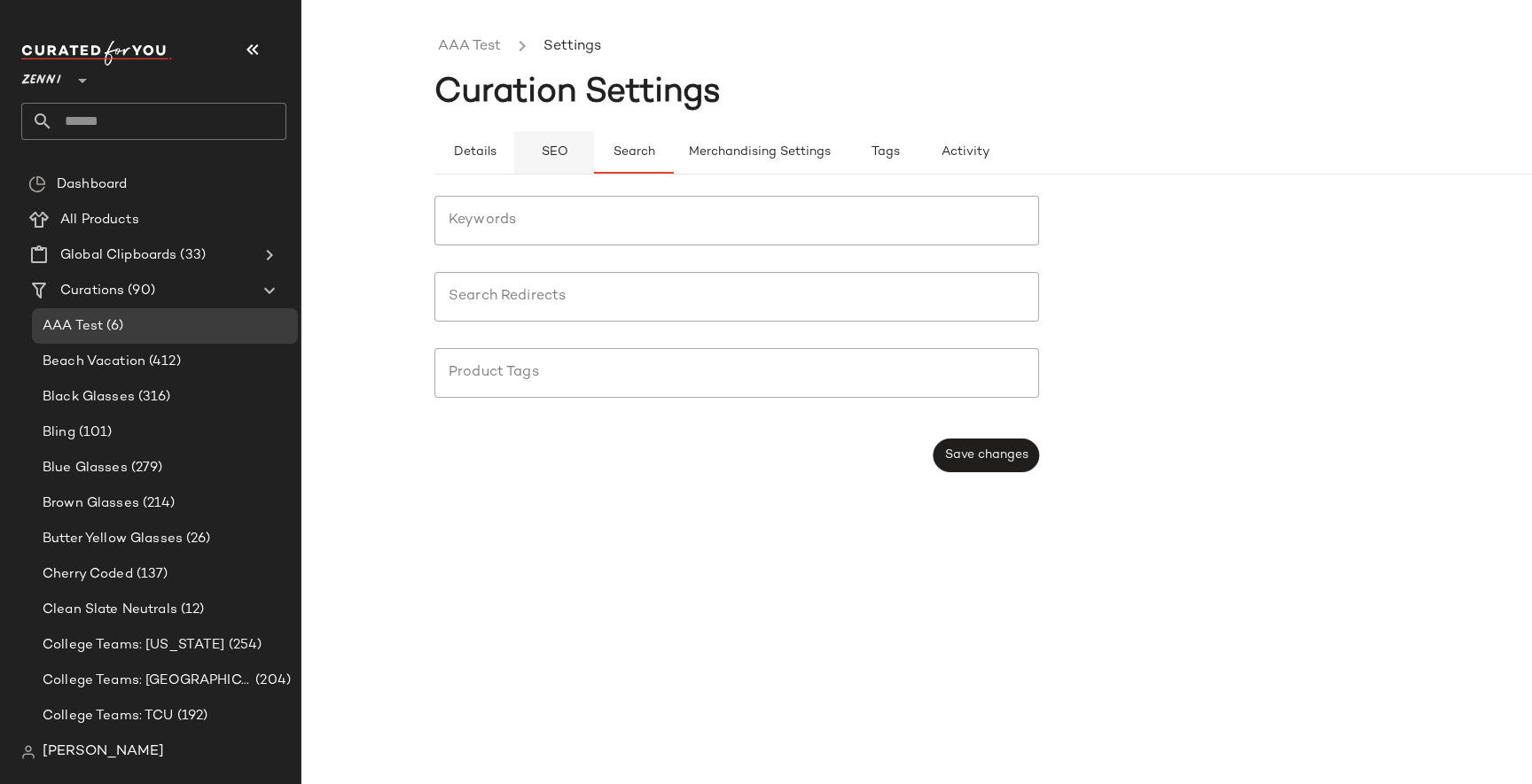
click at [565, 150] on span "SEO" at bounding box center [554, 152] width 27 height 15
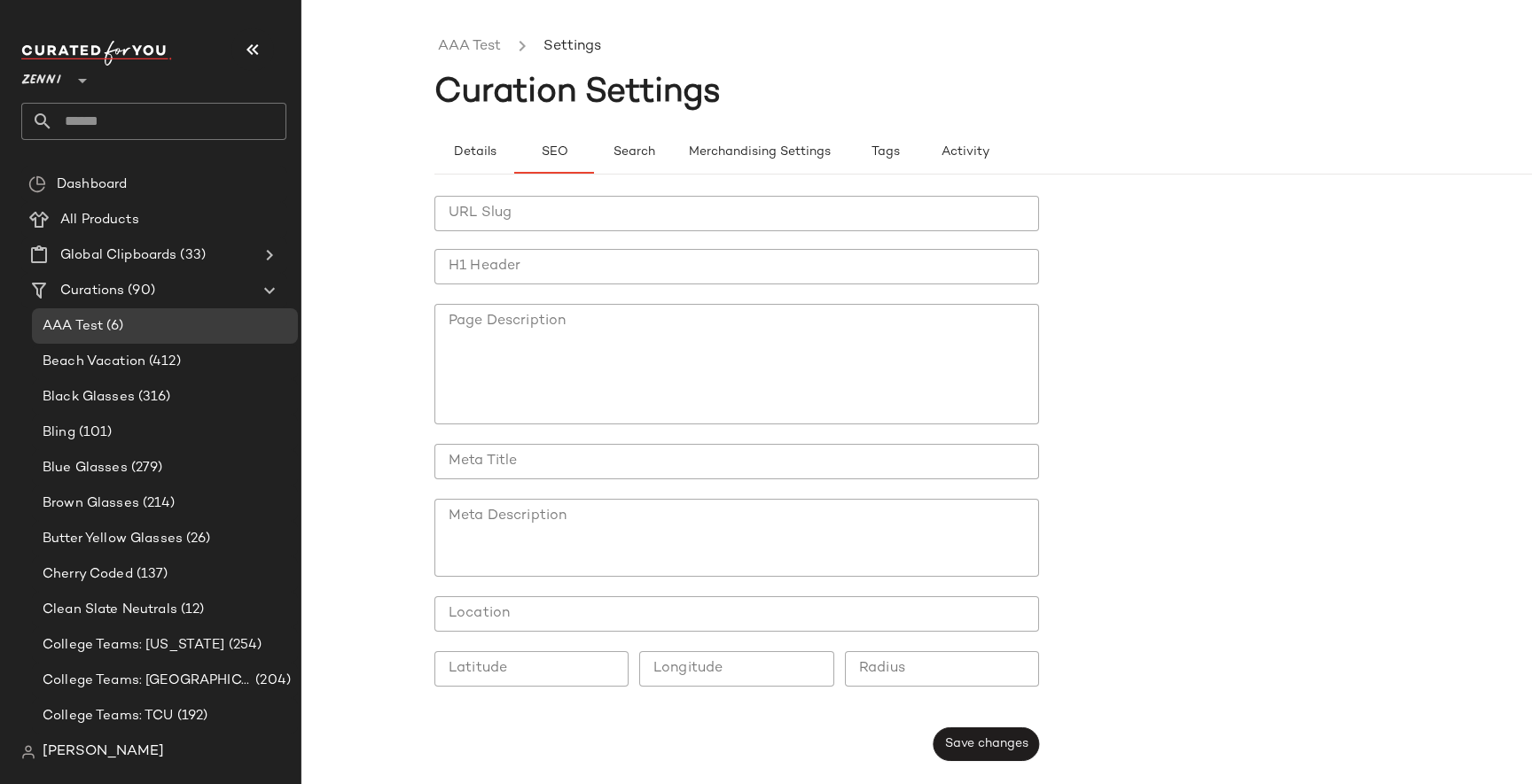
click at [546, 212] on input "URL Slug" at bounding box center [737, 213] width 604 height 35
type input "********"
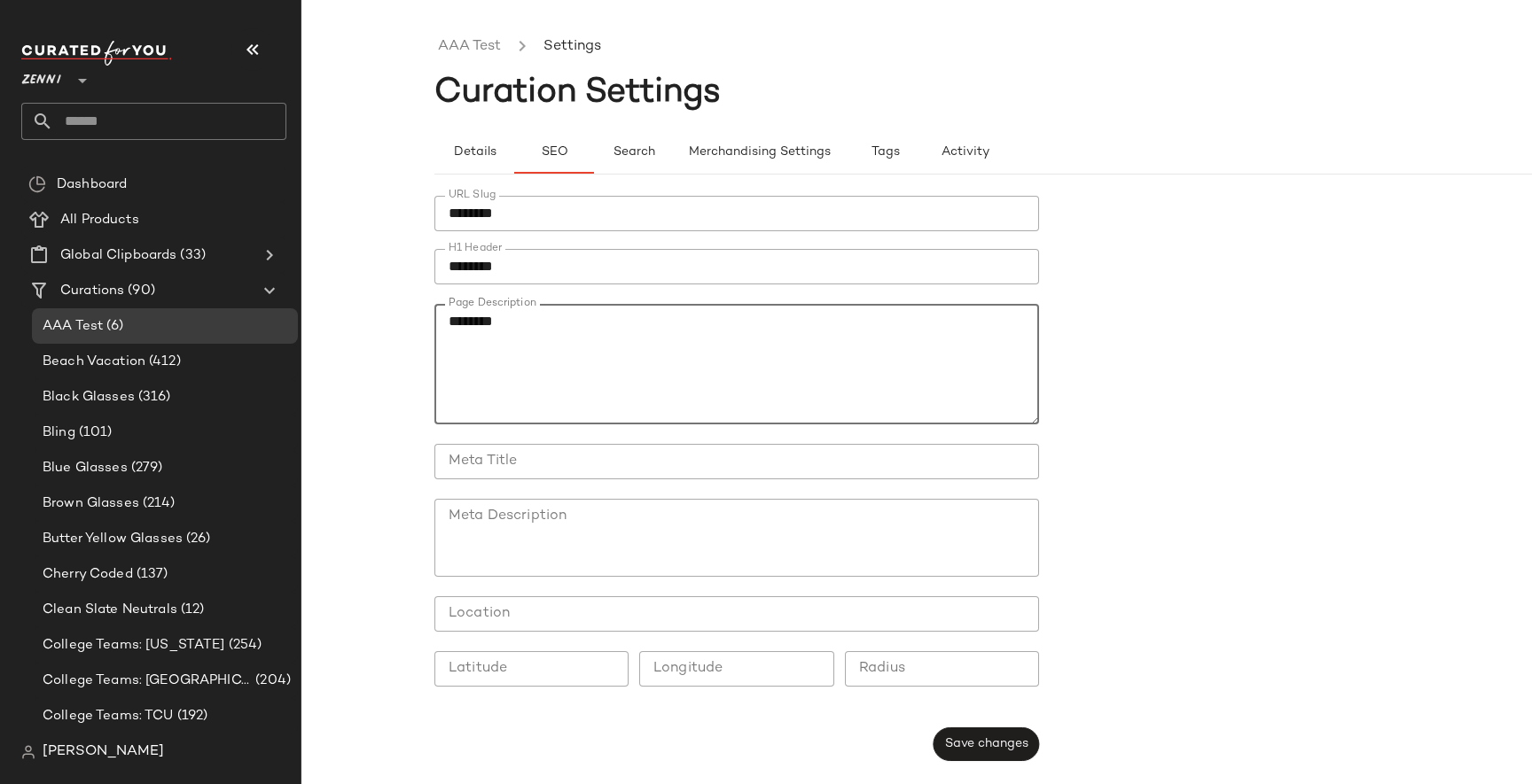
type textarea "********"
type input "********"
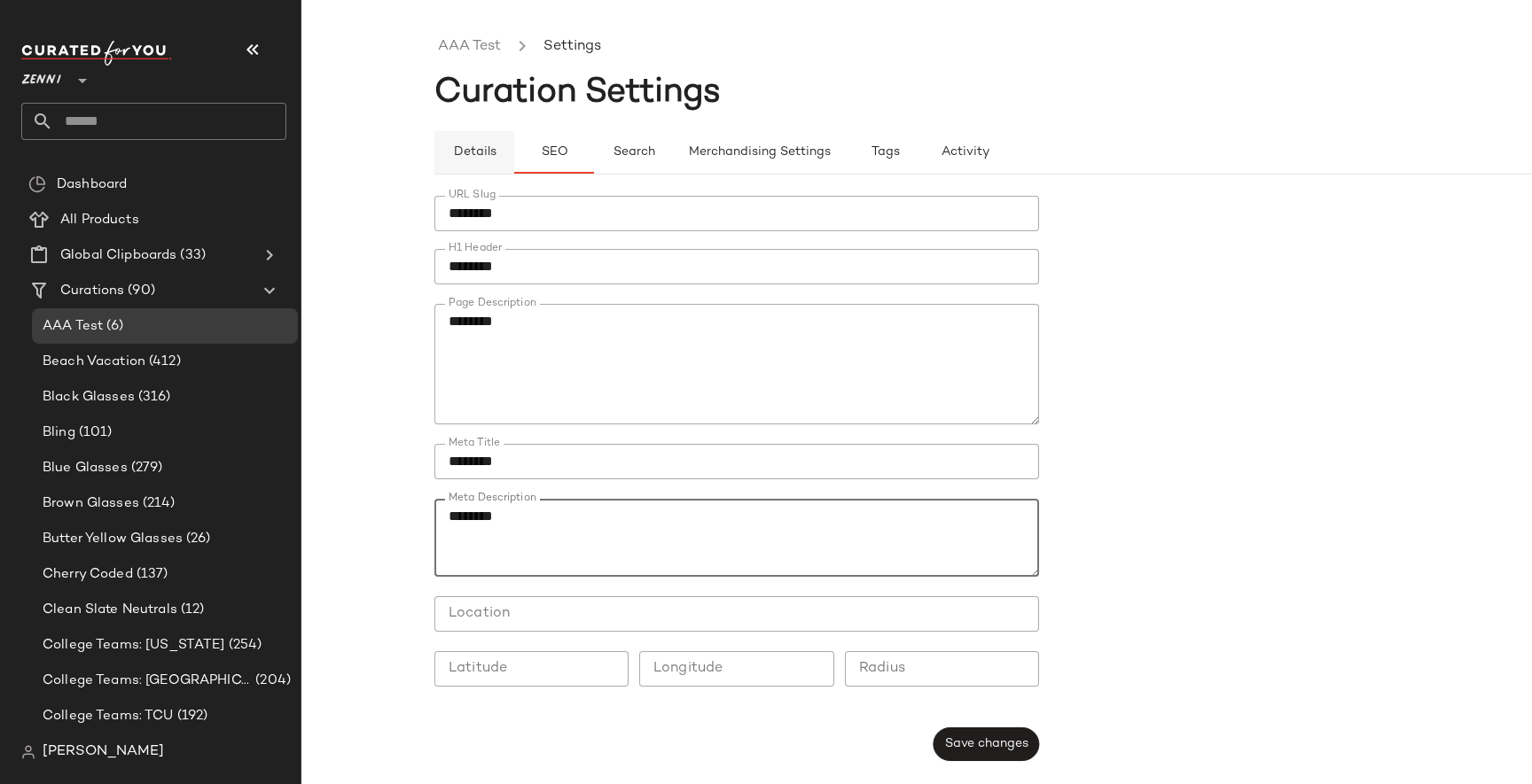
type textarea "********"
click at [476, 155] on span "Details" at bounding box center [474, 152] width 44 height 15
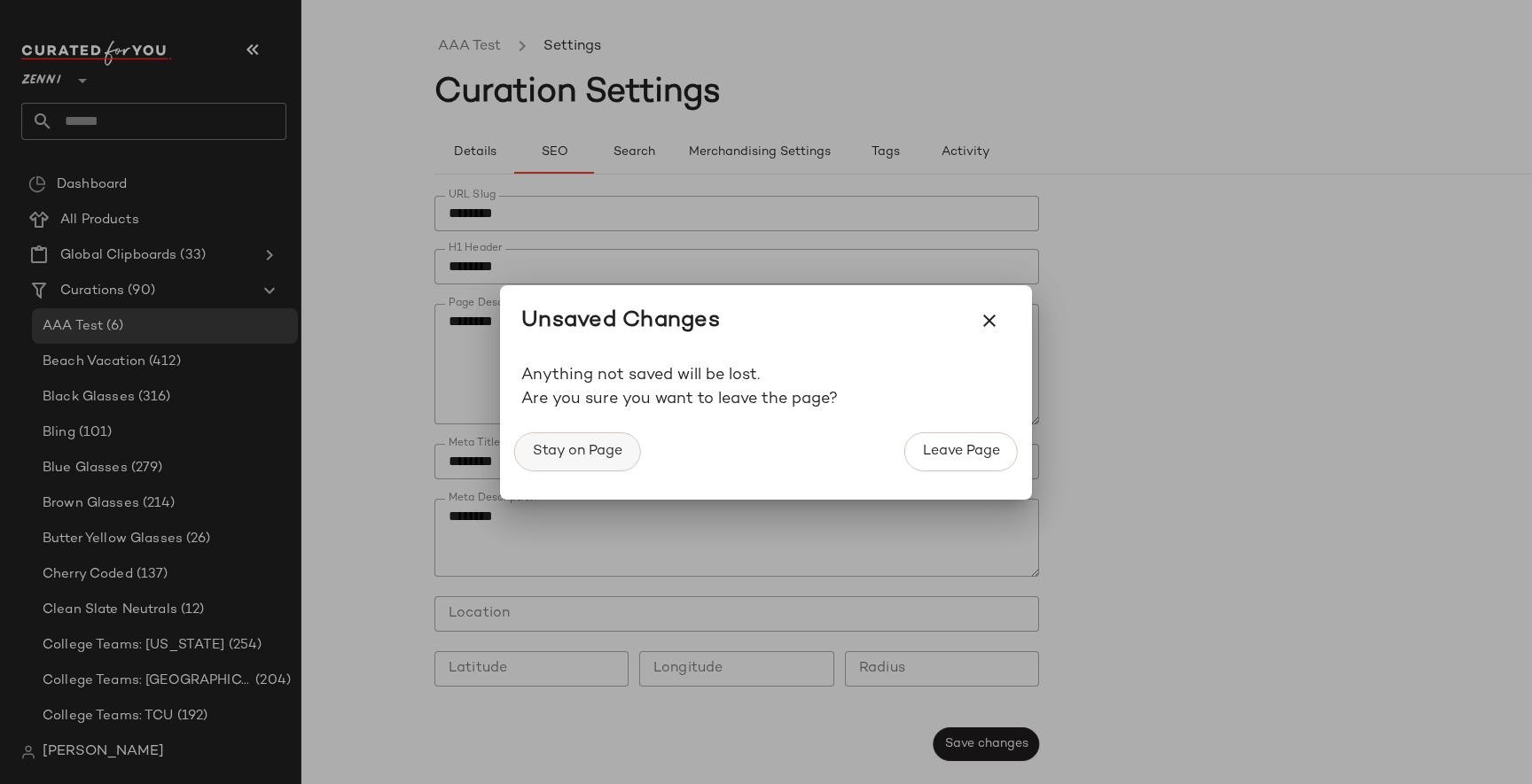
click at [600, 456] on span "Stay on Page" at bounding box center [577, 451] width 91 height 17
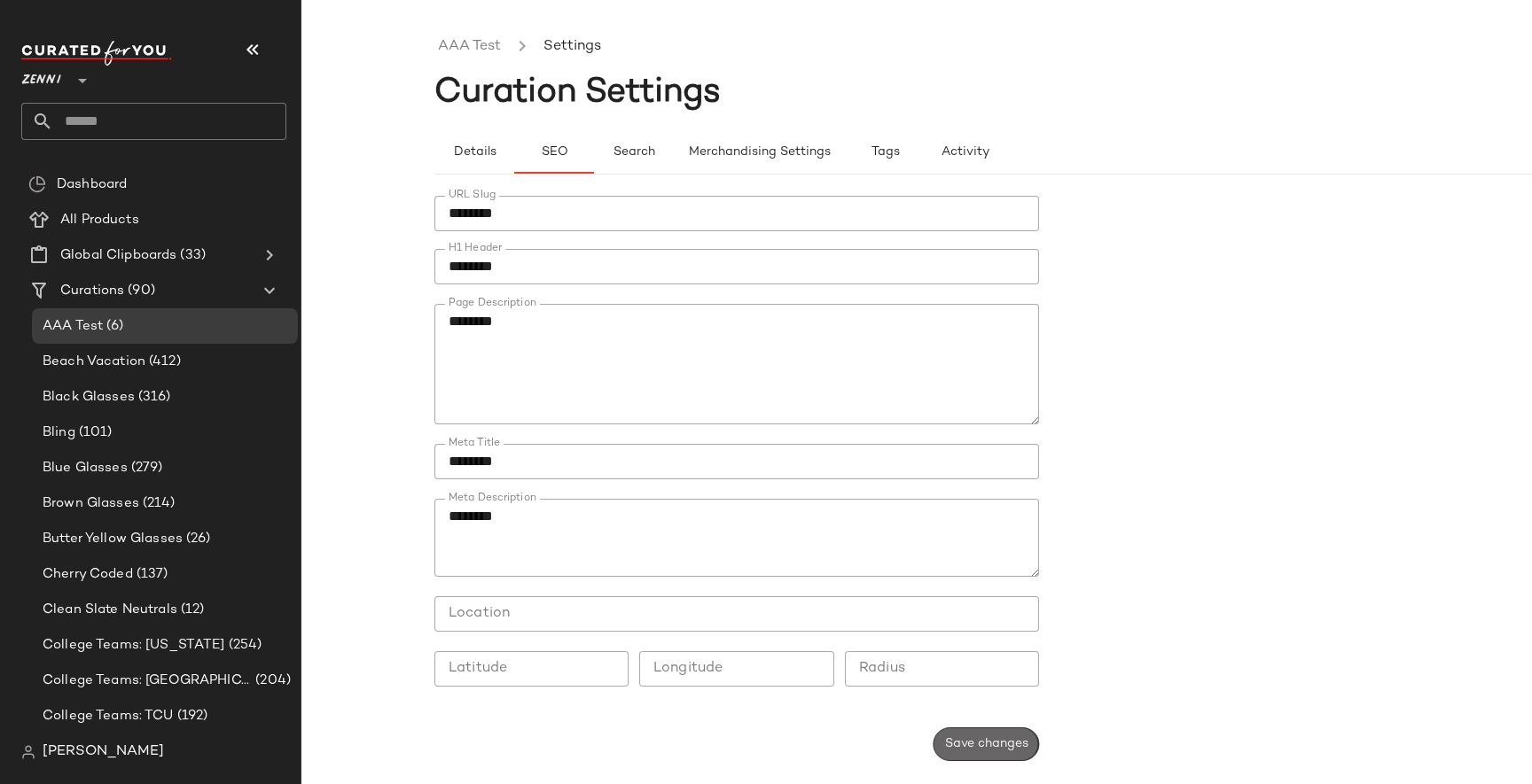
click at [984, 751] on button "Save changes" at bounding box center [986, 744] width 105 height 34
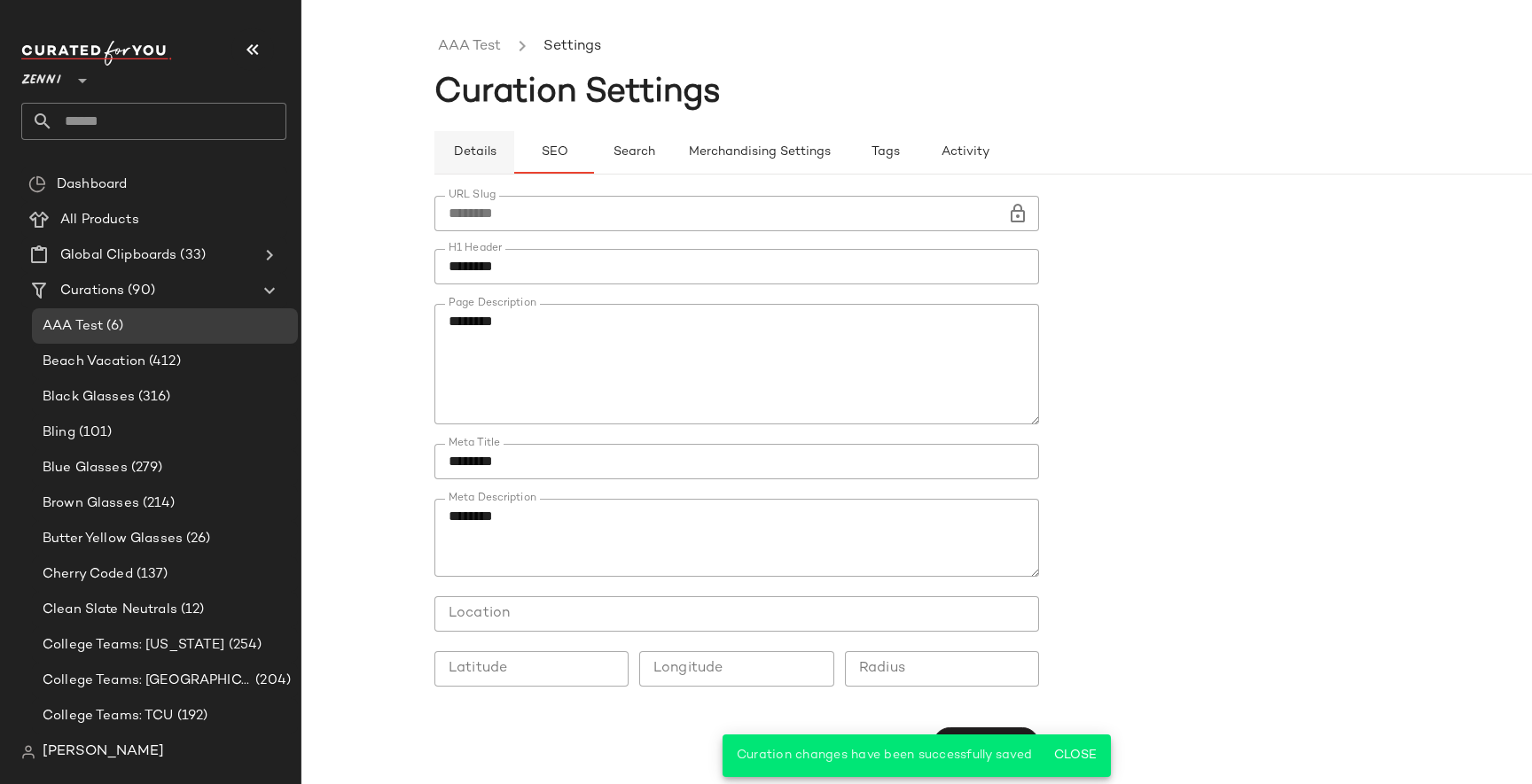
click at [487, 156] on span "Details" at bounding box center [474, 152] width 44 height 15
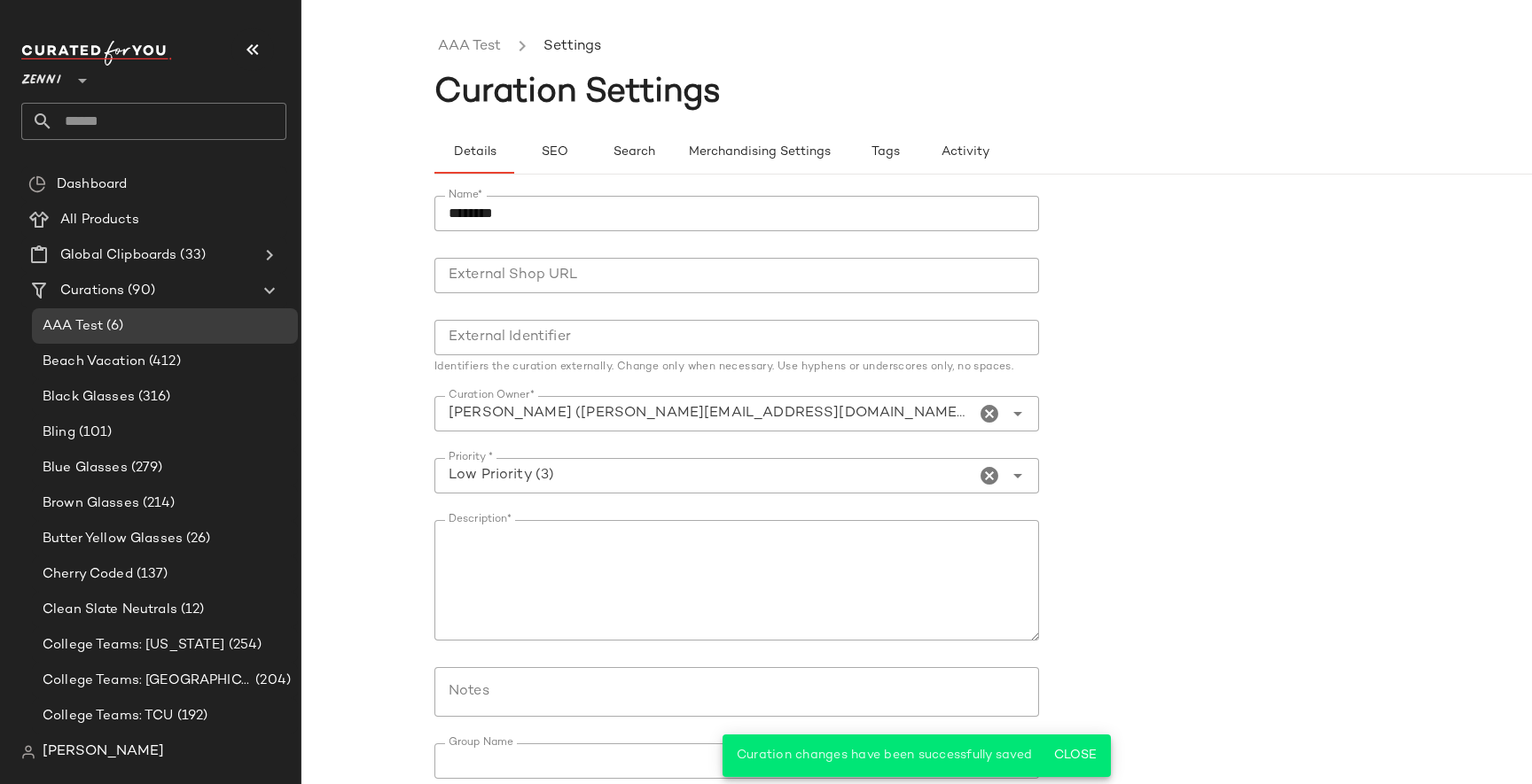
click at [520, 278] on input "External Shop URL" at bounding box center [737, 275] width 604 height 35
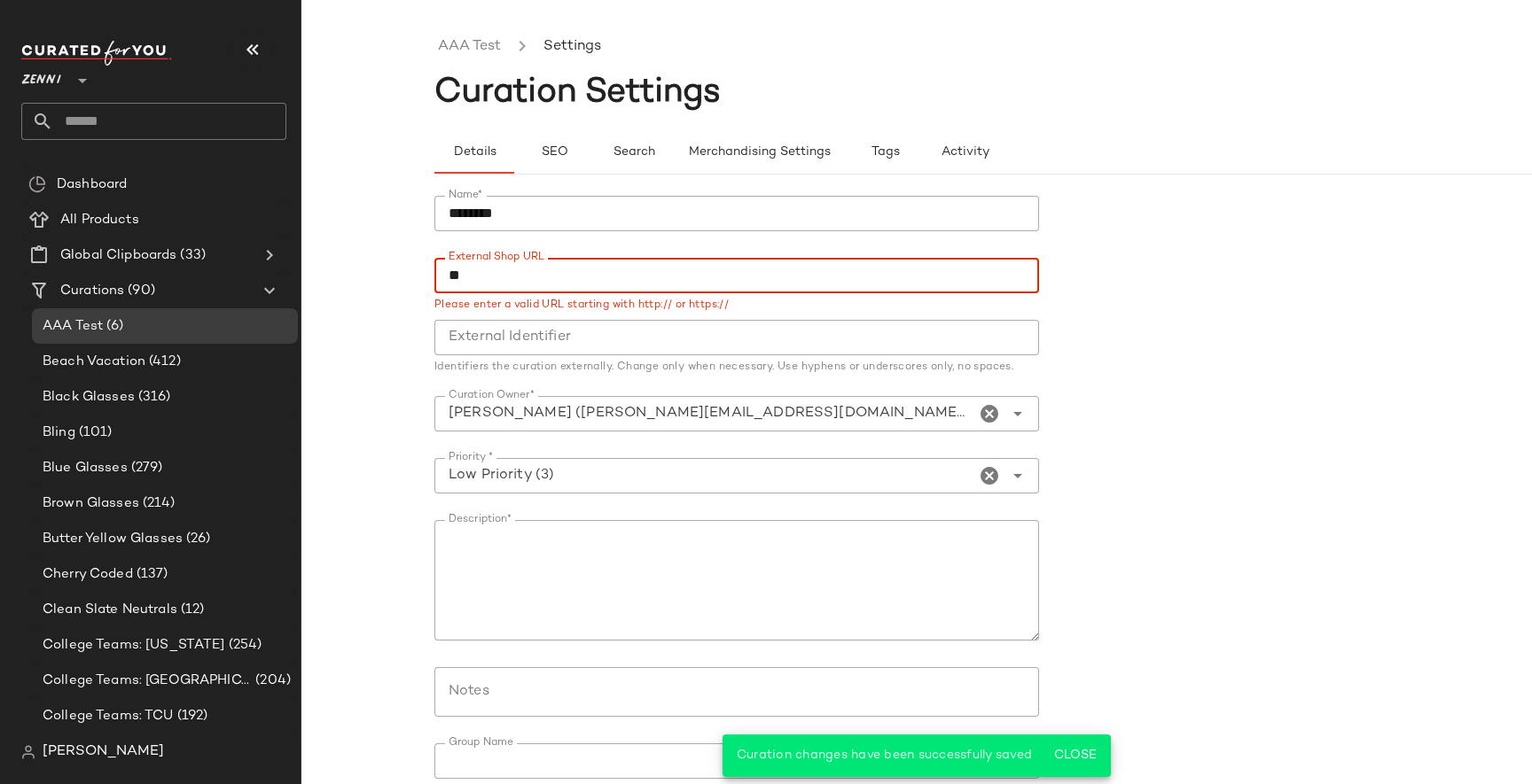
type input "*"
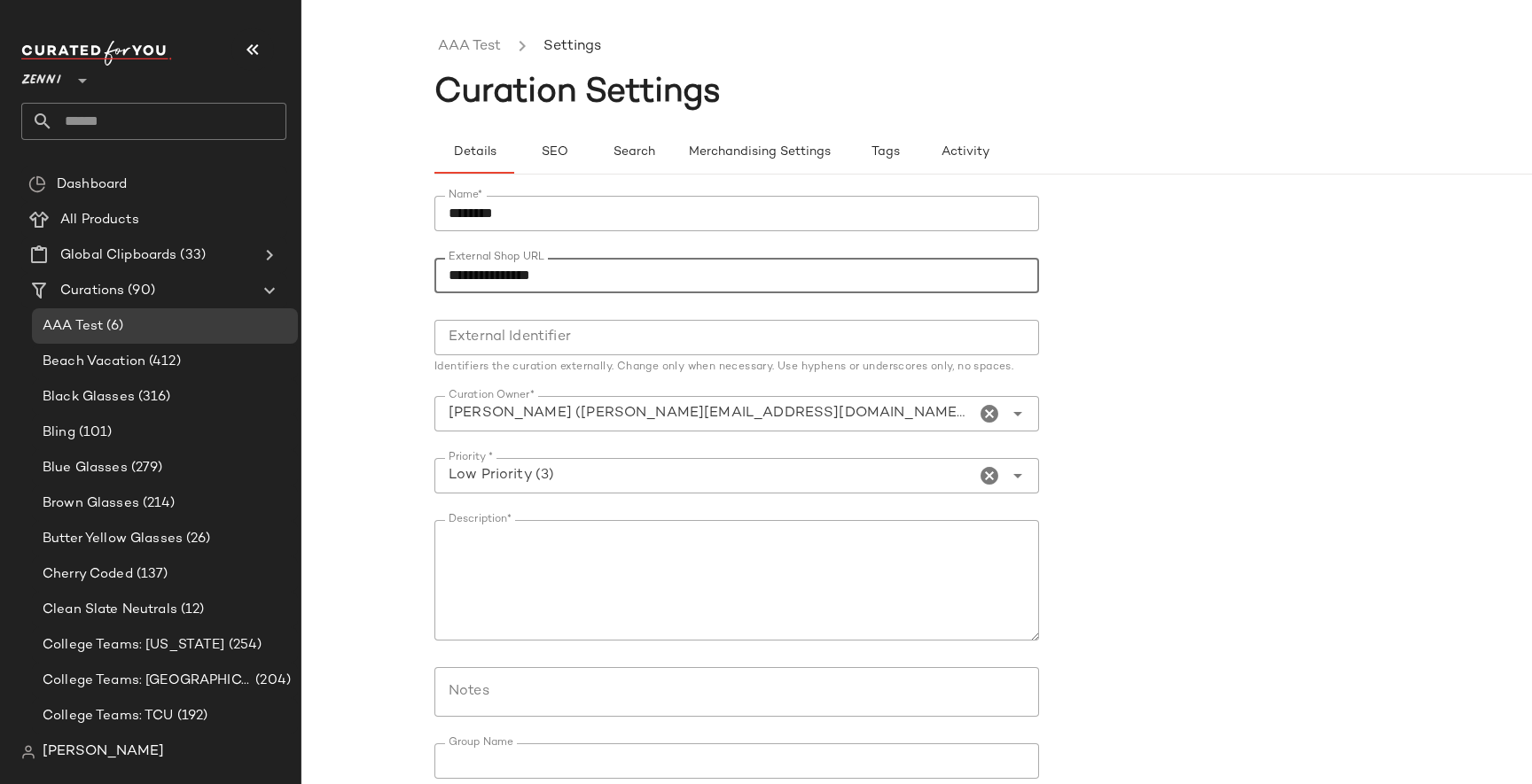
type input "**********"
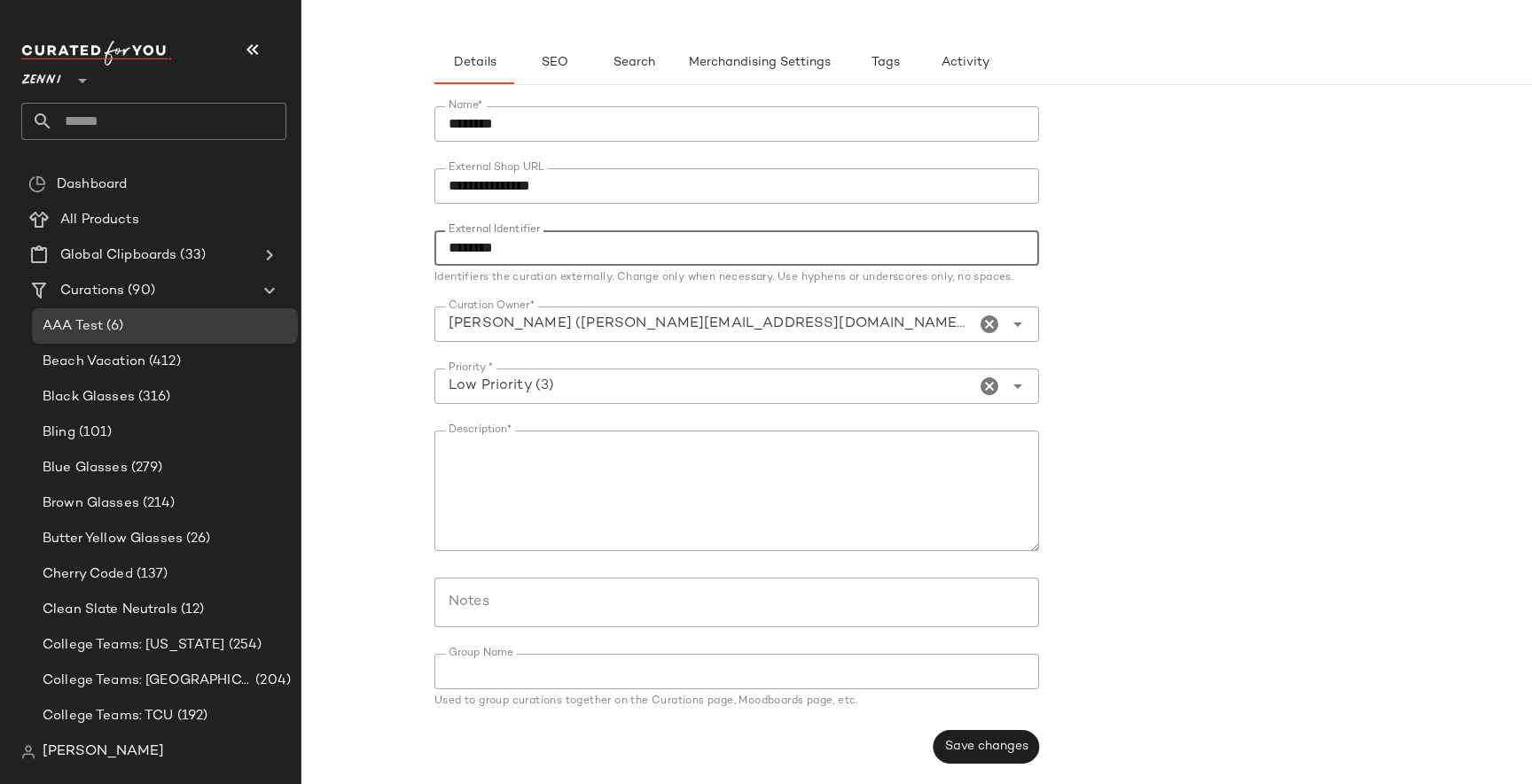
scroll to position [86, 0]
type input "********"
click at [968, 729] on div "**********" at bounding box center [742, 438] width 615 height 679
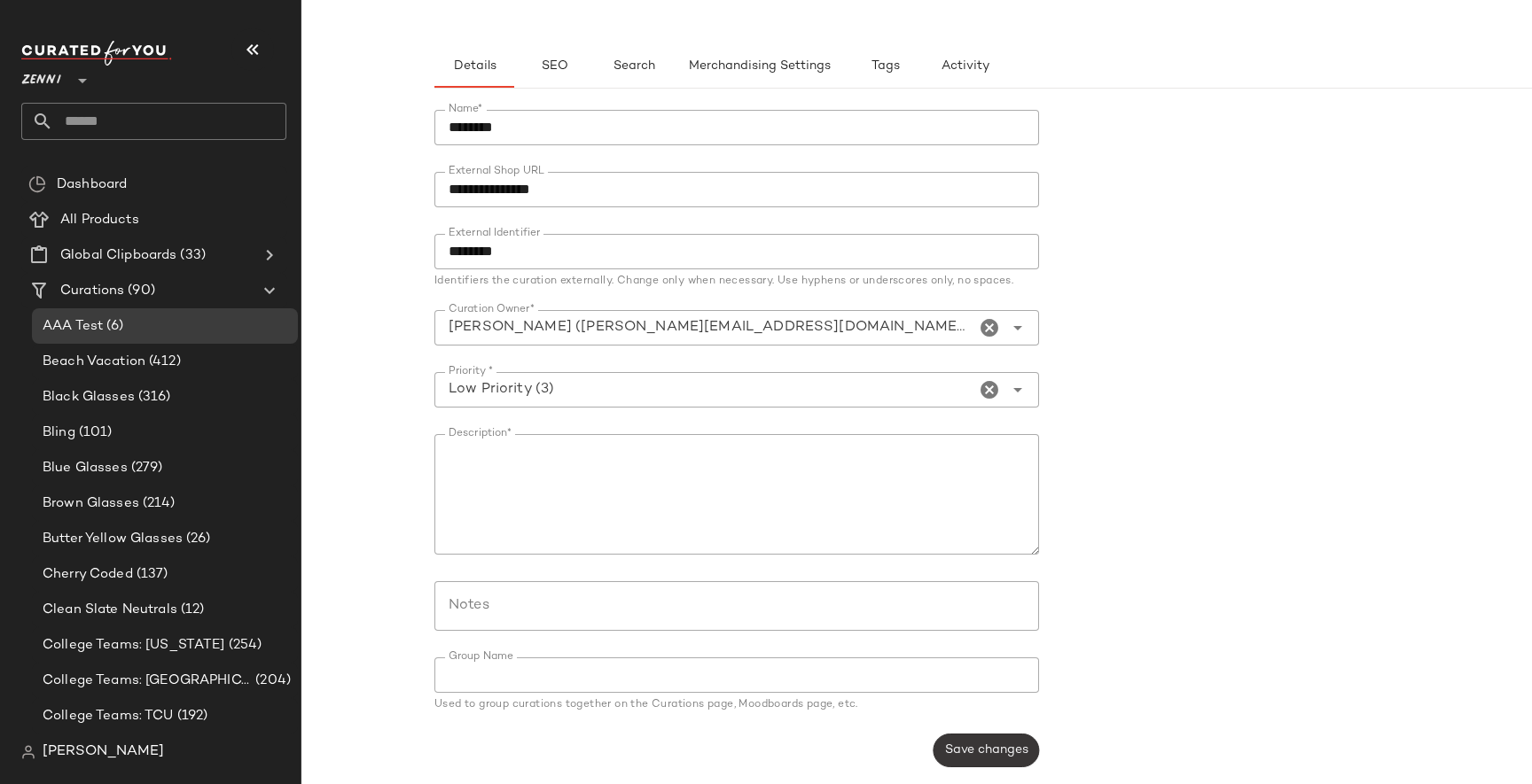
click at [960, 744] on span "Save changes" at bounding box center [986, 750] width 84 height 15
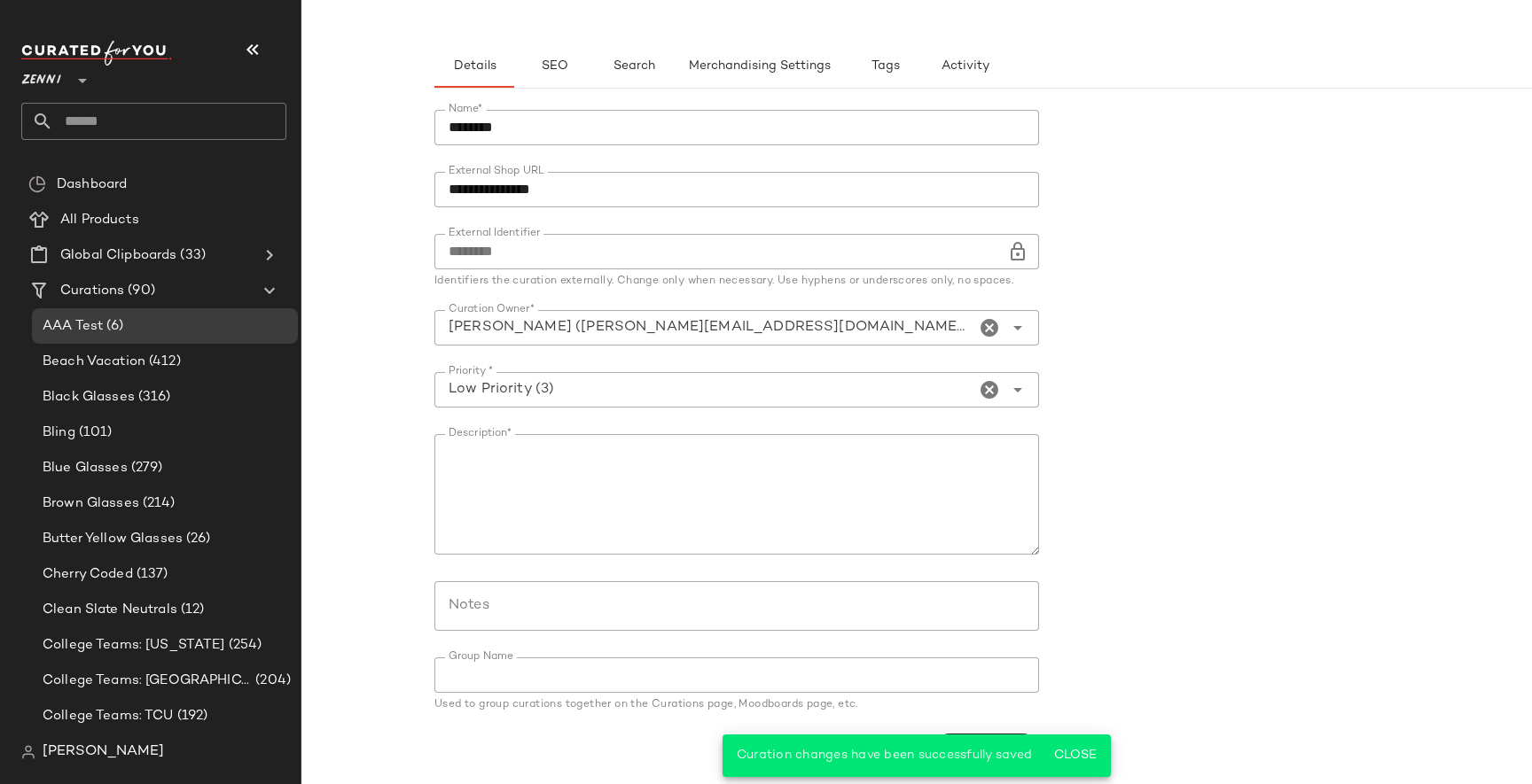
scroll to position [0, 0]
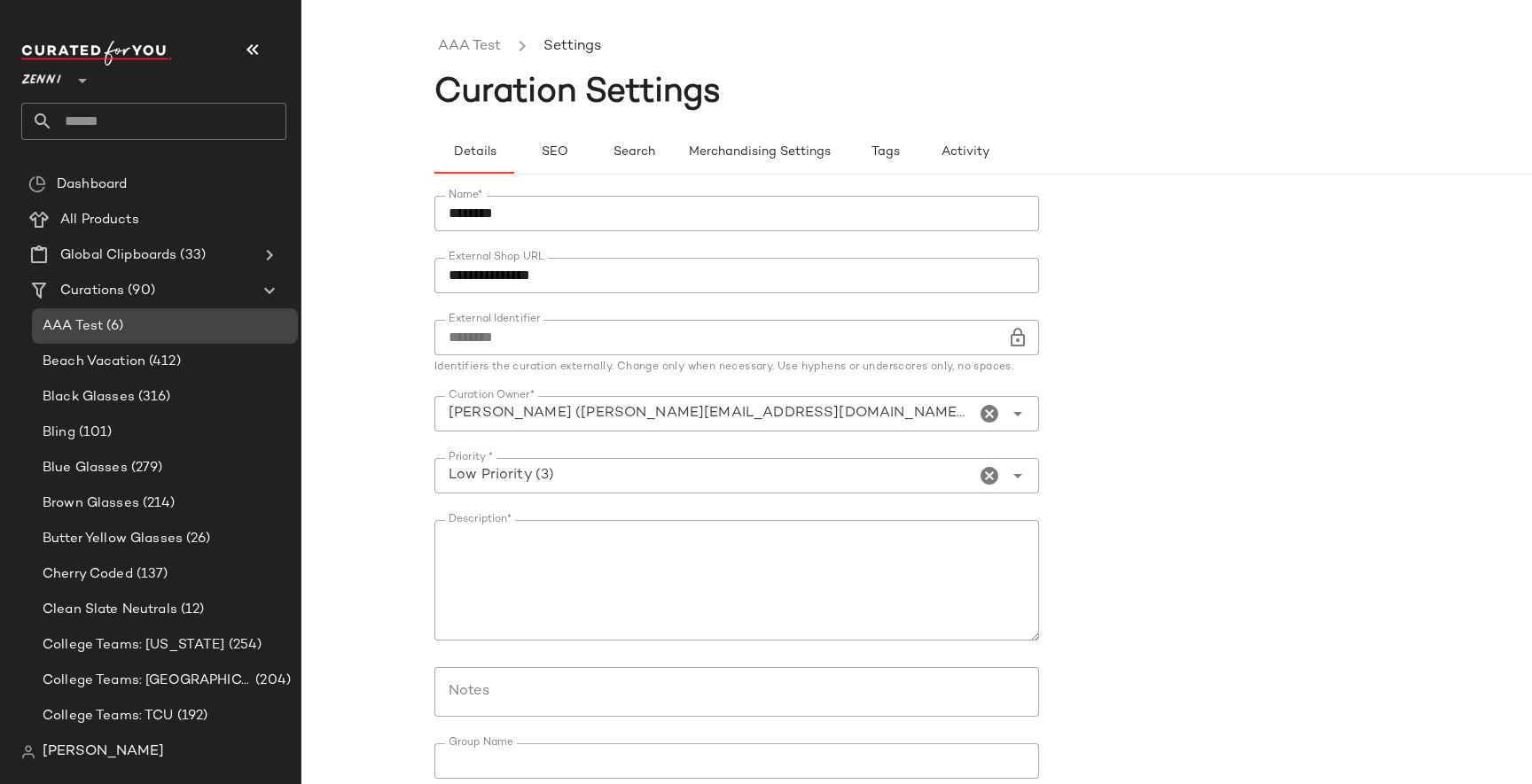
click at [157, 332] on div "AAA Test (6)" at bounding box center [163, 327] width 253 height 20
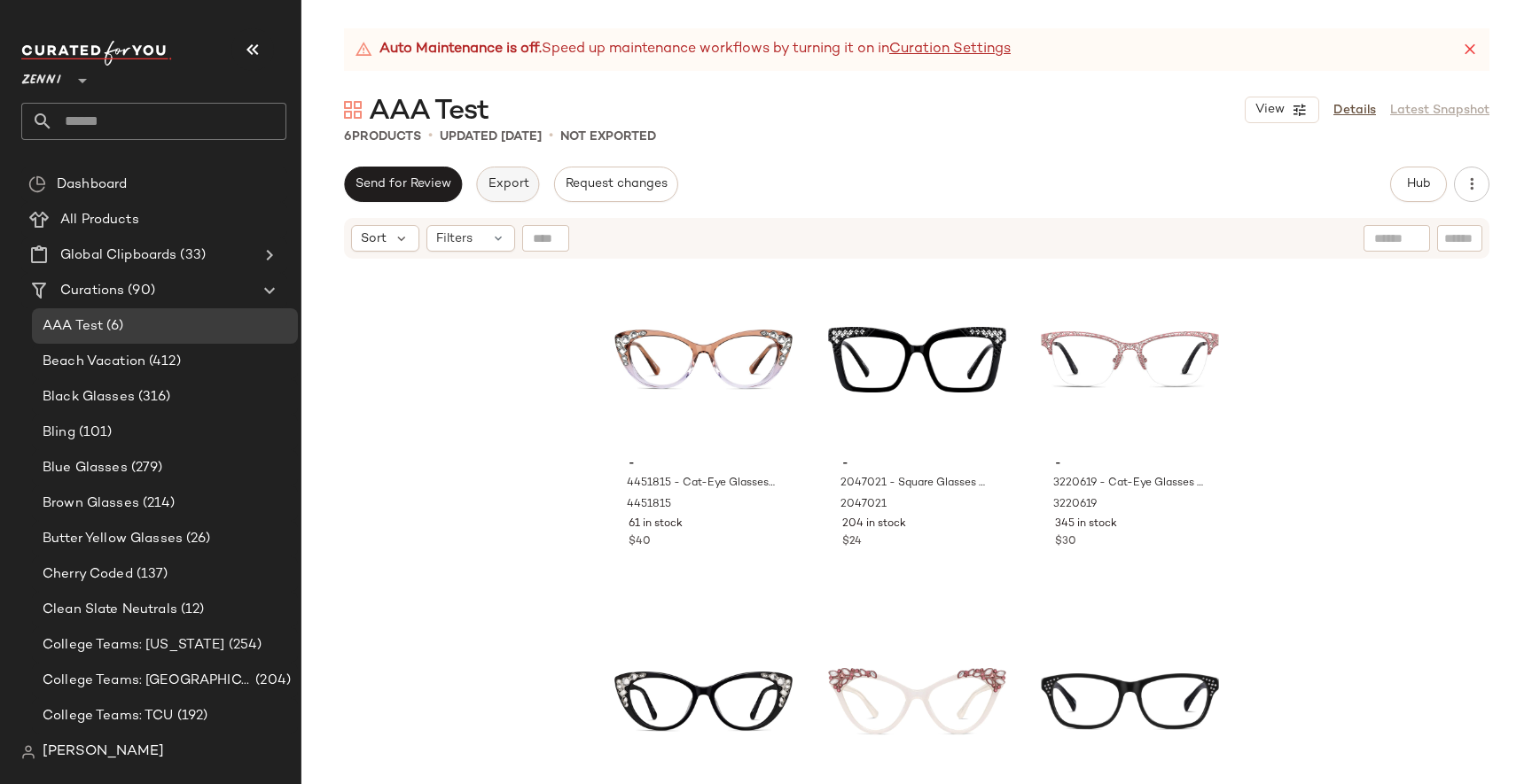
click at [509, 181] on span "Export" at bounding box center [507, 184] width 42 height 15
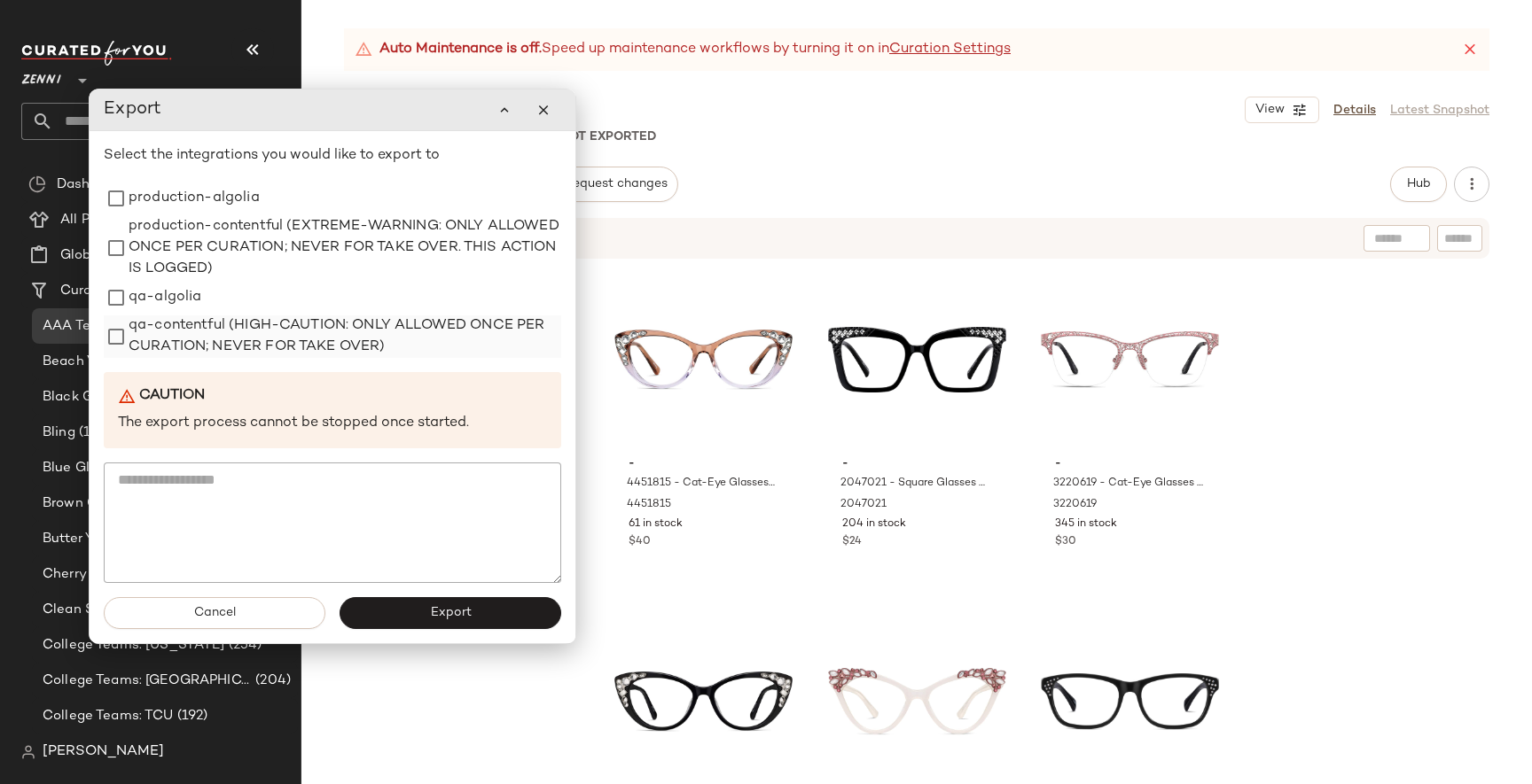
click at [320, 345] on label "qa-contentful (HIGH-CAUTION: ONLY ALLOWED ONCE PER CURATION; NEVER FOR TAKE OVE…" at bounding box center [345, 337] width 433 height 43
click at [516, 619] on button "Export" at bounding box center [450, 612] width 221 height 32
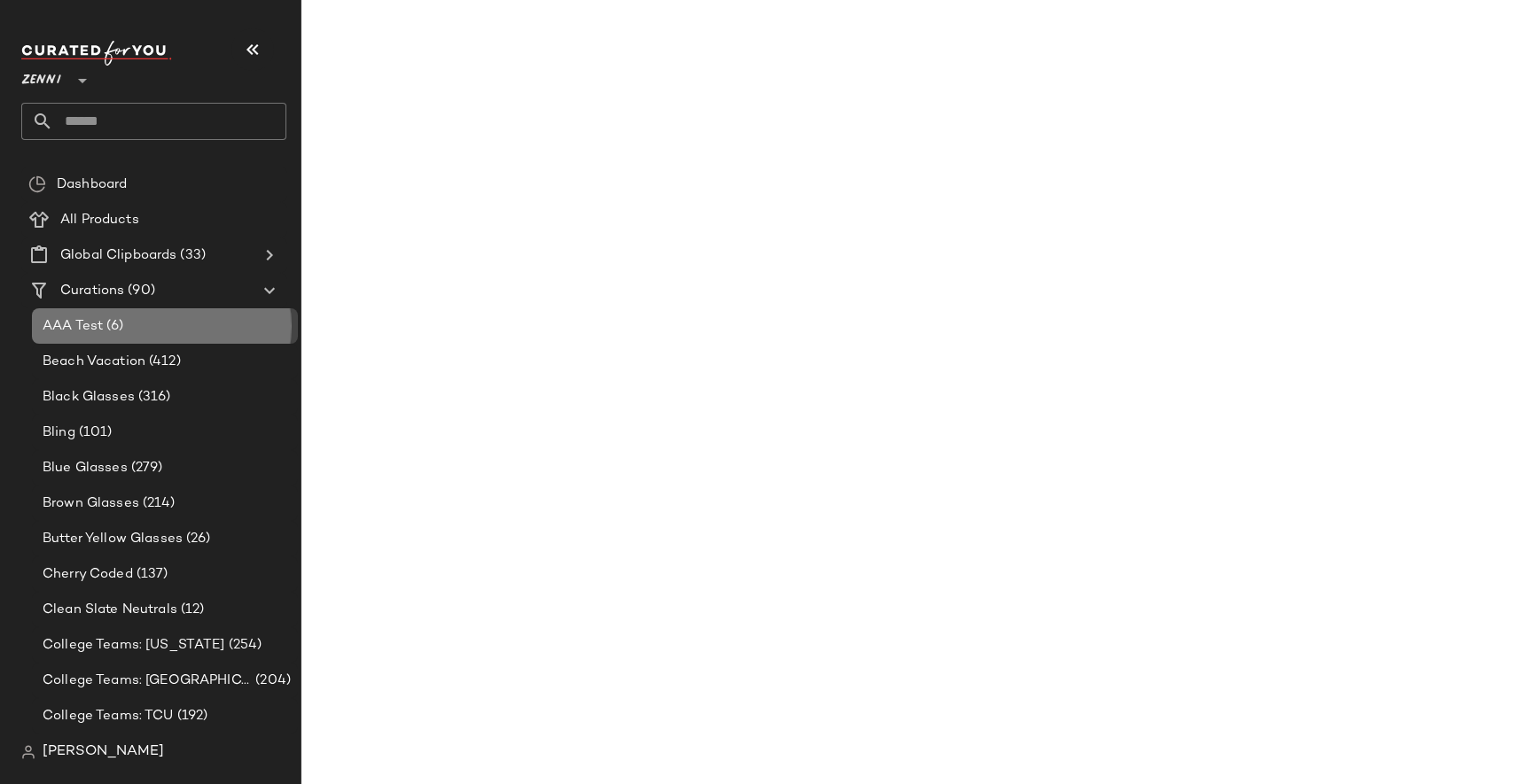
click at [58, 338] on div "AAA Test (6)" at bounding box center [164, 326] width 266 height 35
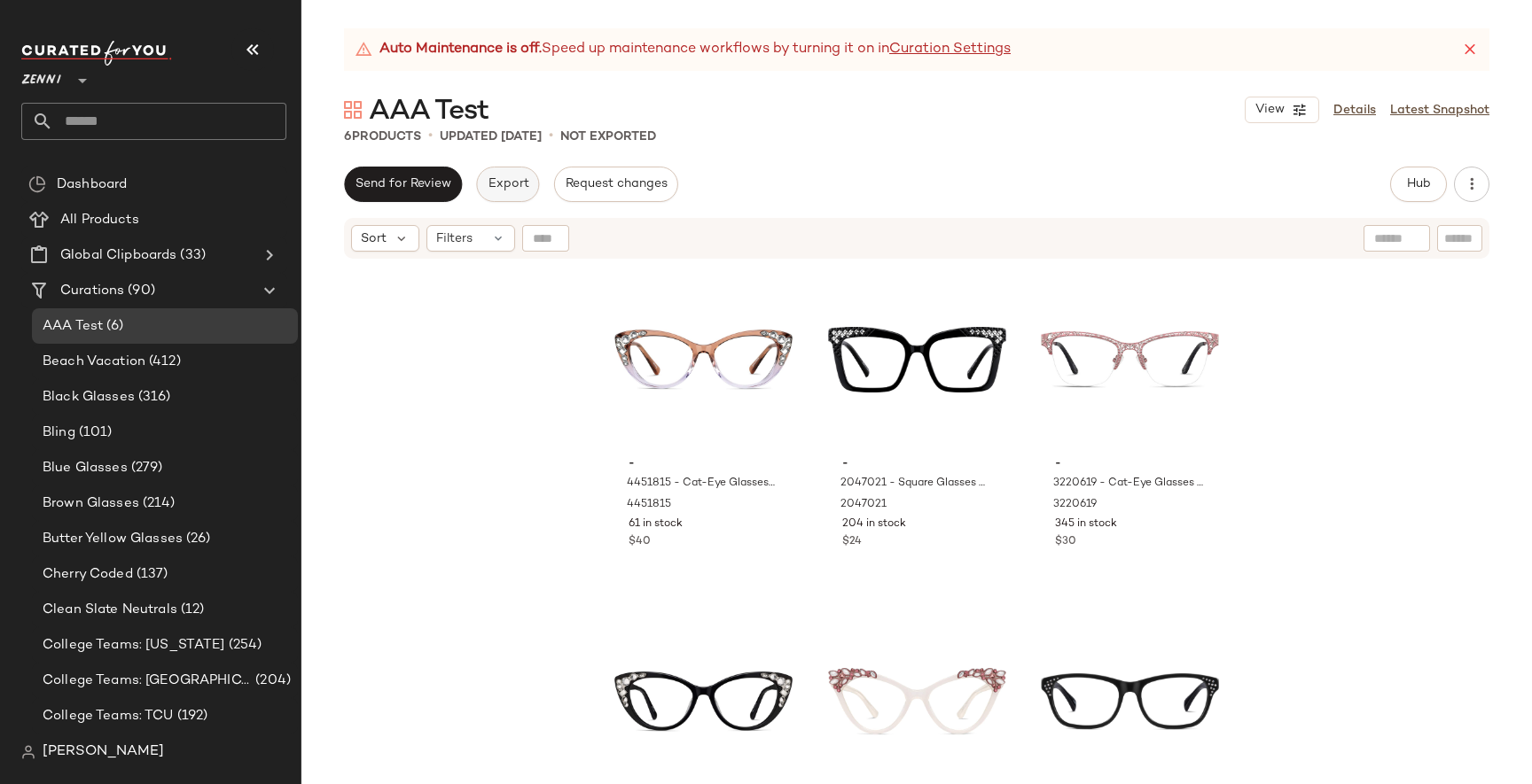
click at [494, 185] on span "Export" at bounding box center [507, 184] width 42 height 15
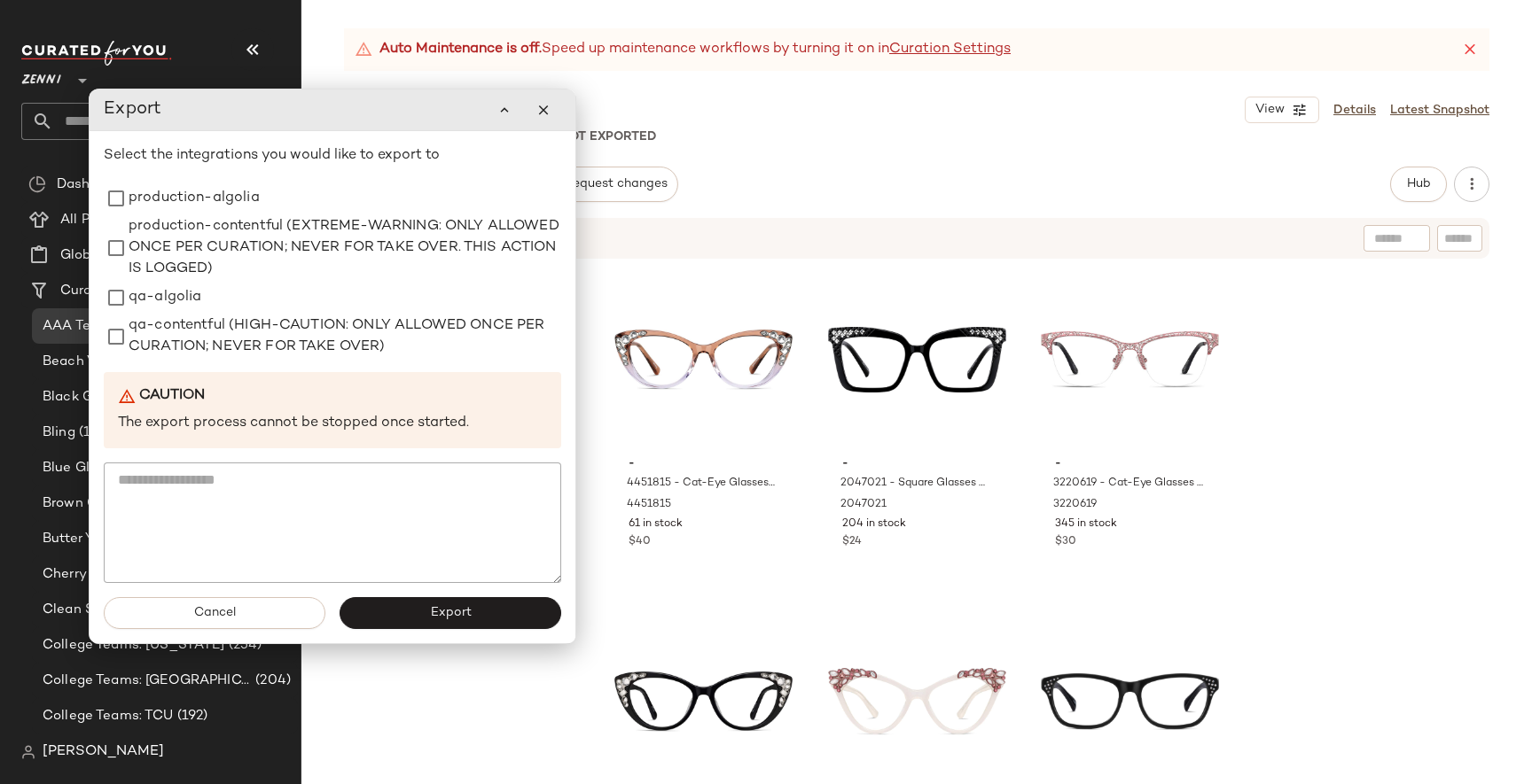
click at [231, 360] on div "Select the integrations you would like to export to production-algolia producti…" at bounding box center [332, 364] width 457 height 437
click at [236, 355] on label "qa-contentful (HIGH-CAUTION: ONLY ALLOWED ONCE PER CURATION; NEVER FOR TAKE OVE…" at bounding box center [345, 337] width 433 height 43
click at [479, 625] on button "Export" at bounding box center [450, 612] width 221 height 32
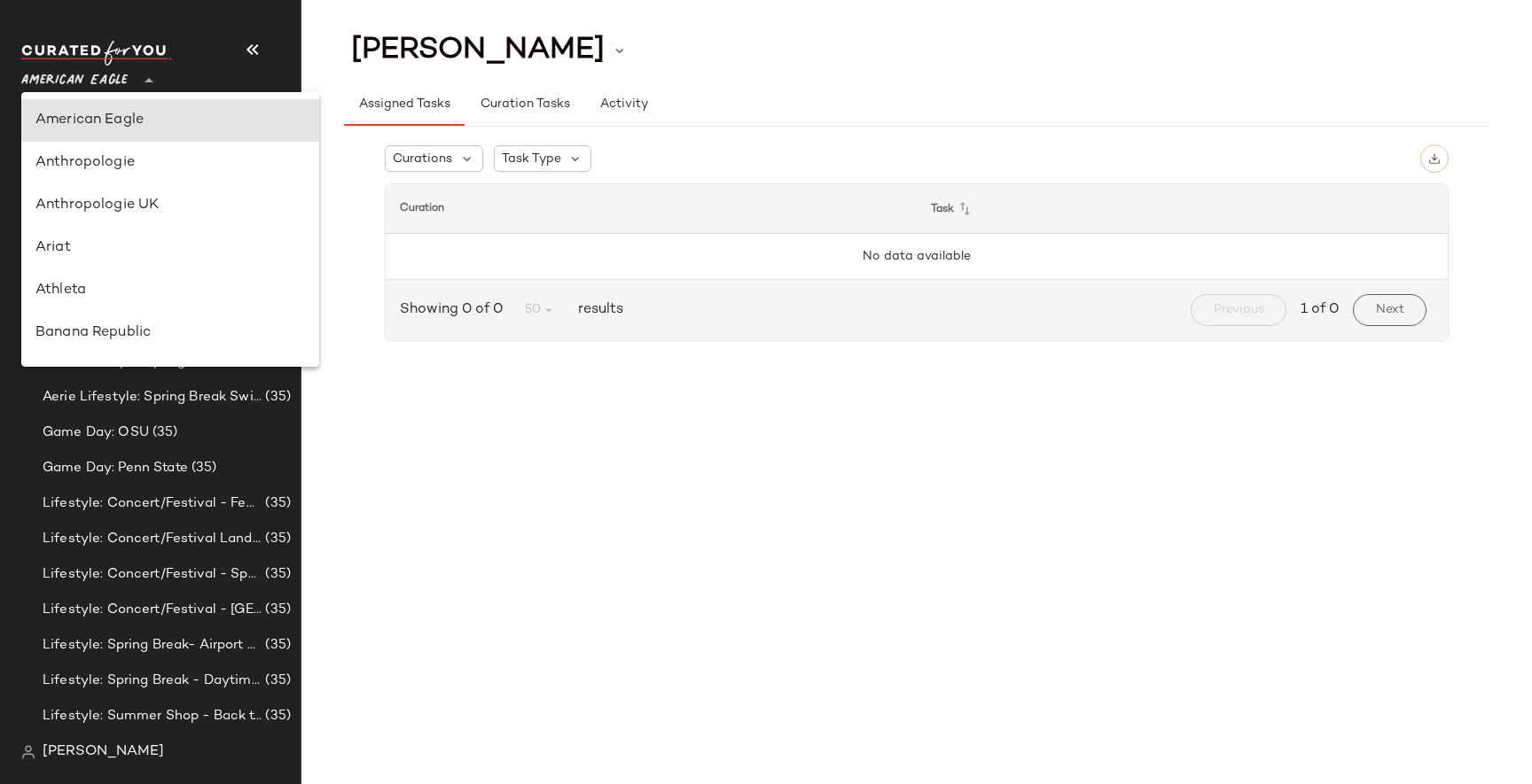
click at [101, 85] on span "American Eagle" at bounding box center [74, 75] width 106 height 32
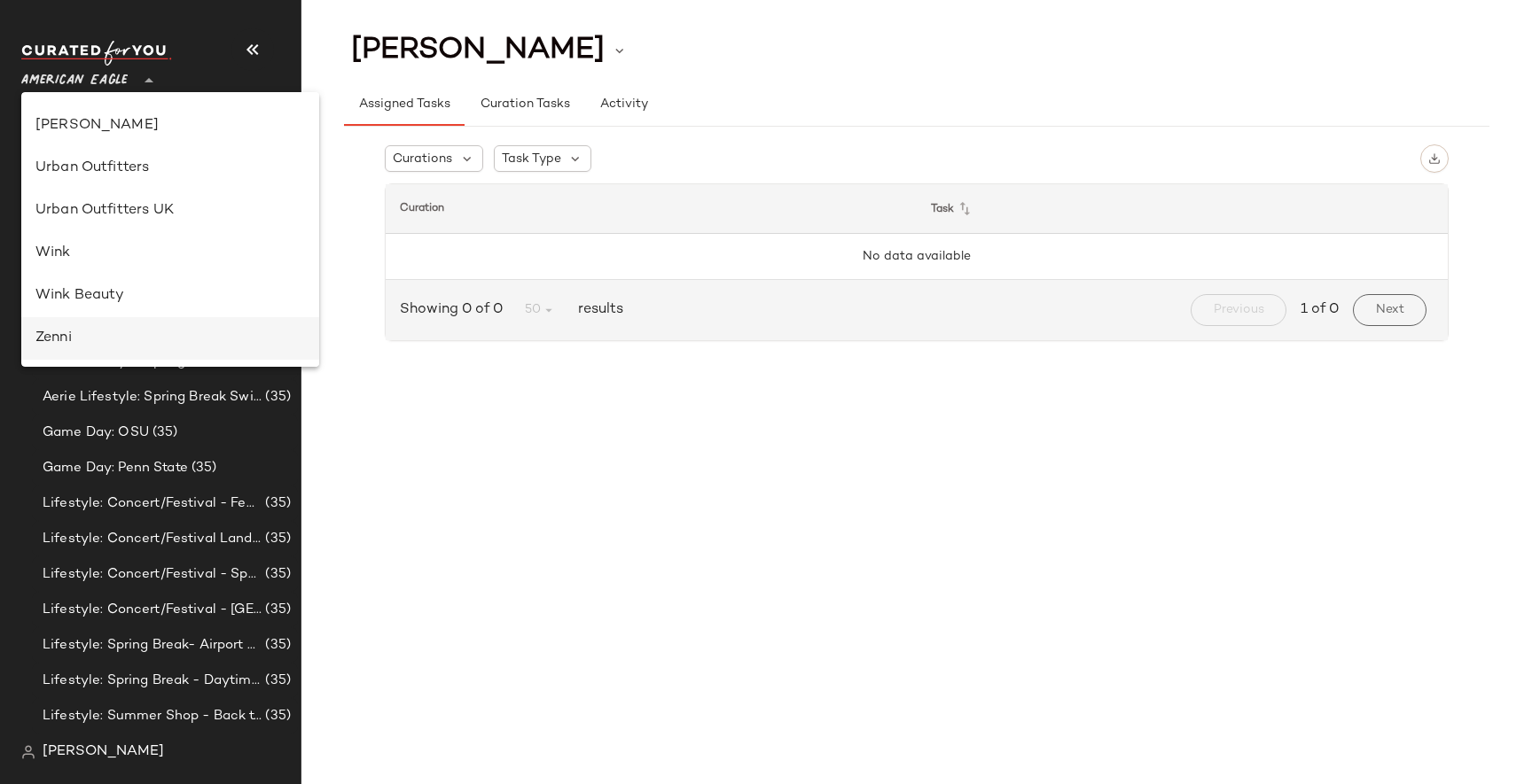
click at [87, 338] on div "Zenni" at bounding box center [170, 338] width 270 height 21
type input "**"
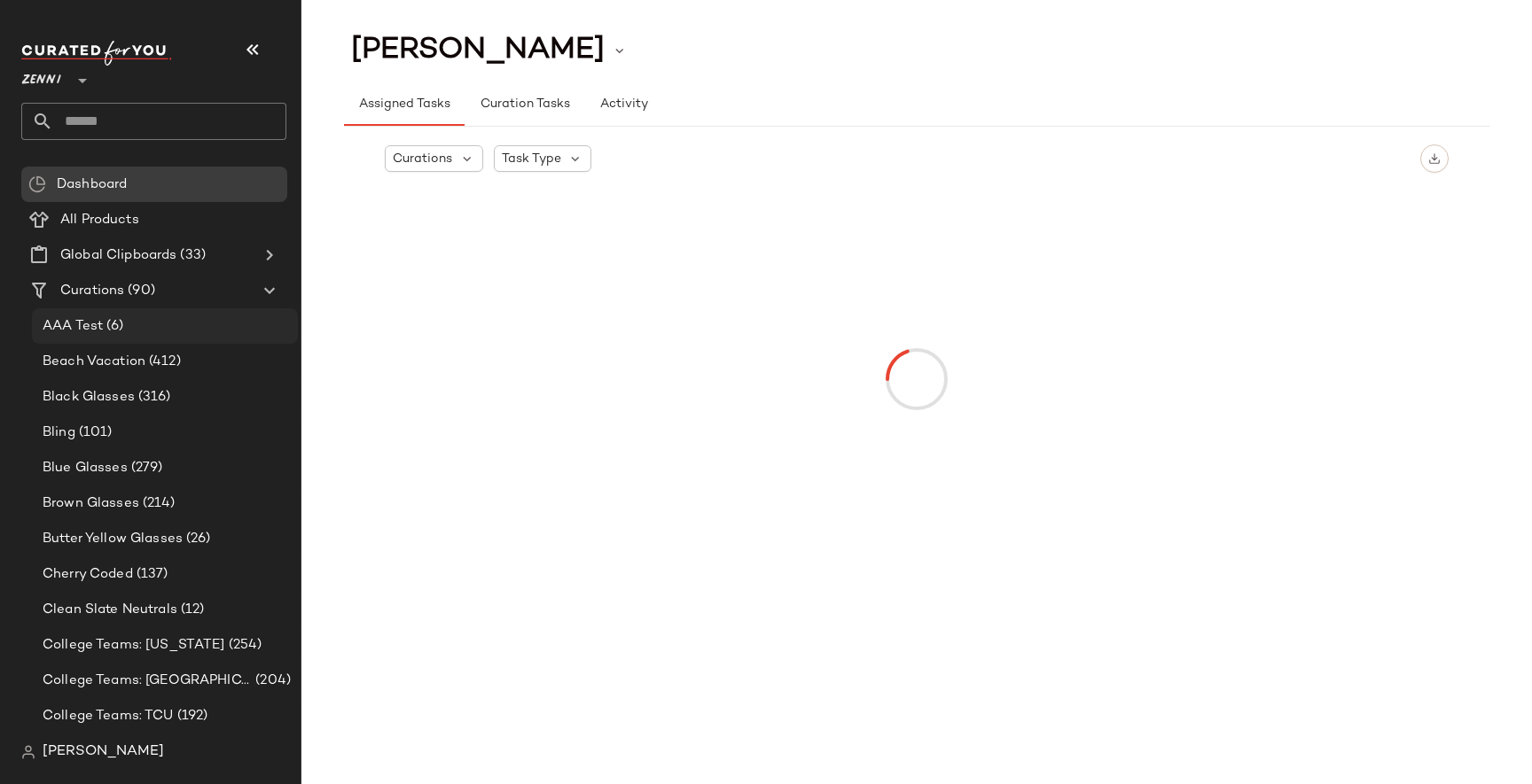
click at [101, 328] on span "AAA Test" at bounding box center [73, 327] width 60 height 20
